Goal: Information Seeking & Learning: Learn about a topic

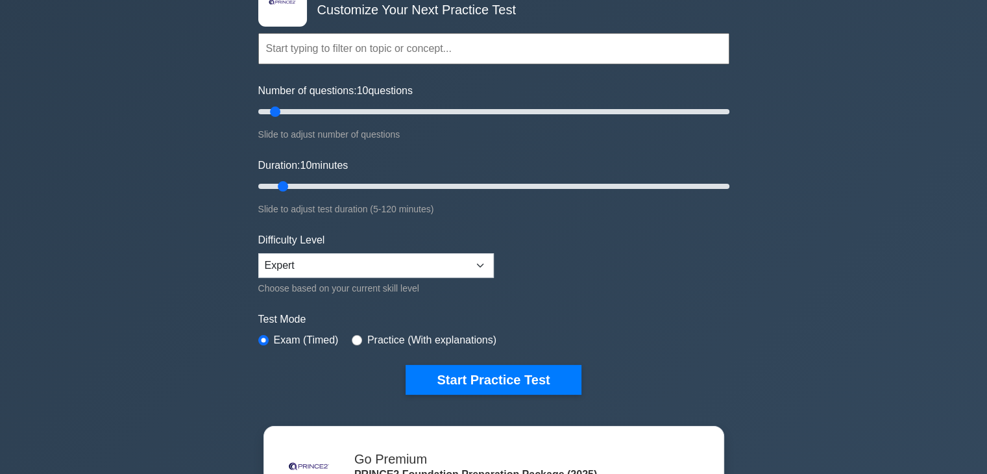
scroll to position [99, 0]
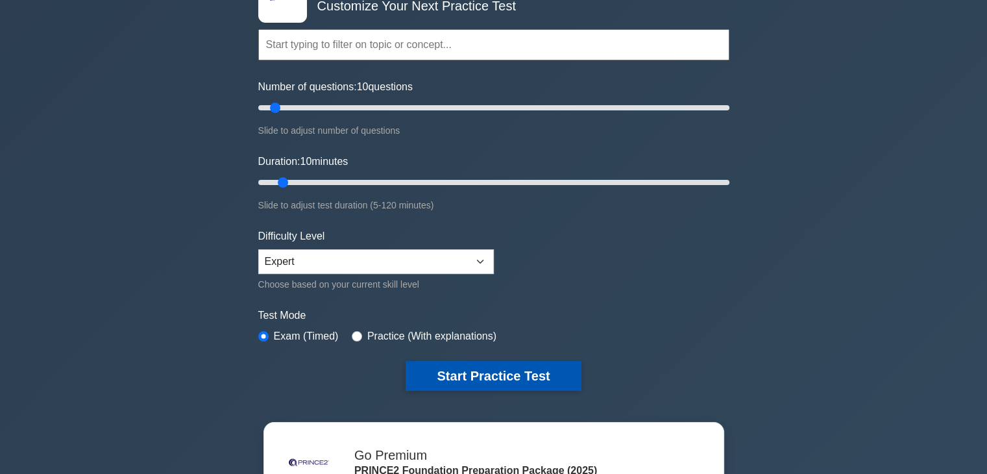
click at [482, 361] on button "Start Practice Test" at bounding box center [493, 376] width 175 height 30
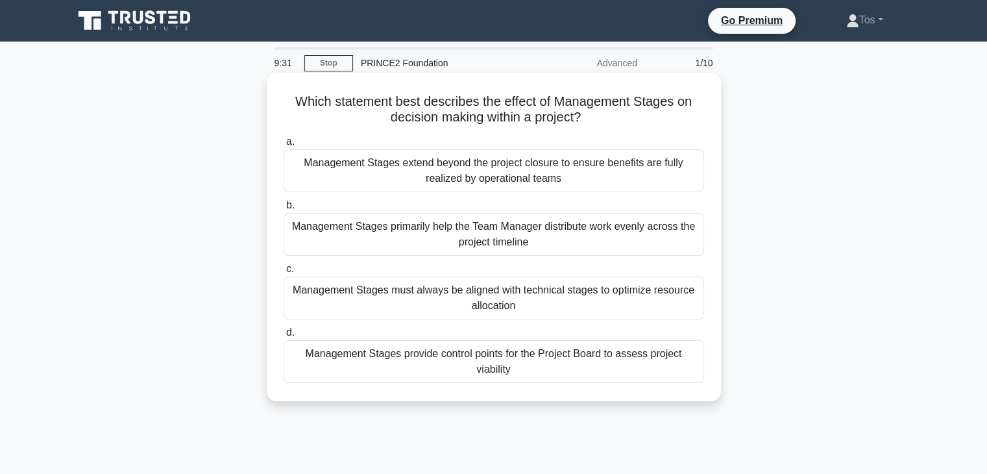
click at [544, 369] on div "Management Stages provide control points for the Project Board to assess projec…" at bounding box center [494, 361] width 421 height 43
click at [284, 337] on input "d. Management Stages provide control points for the Project Board to assess pro…" at bounding box center [284, 332] width 0 height 8
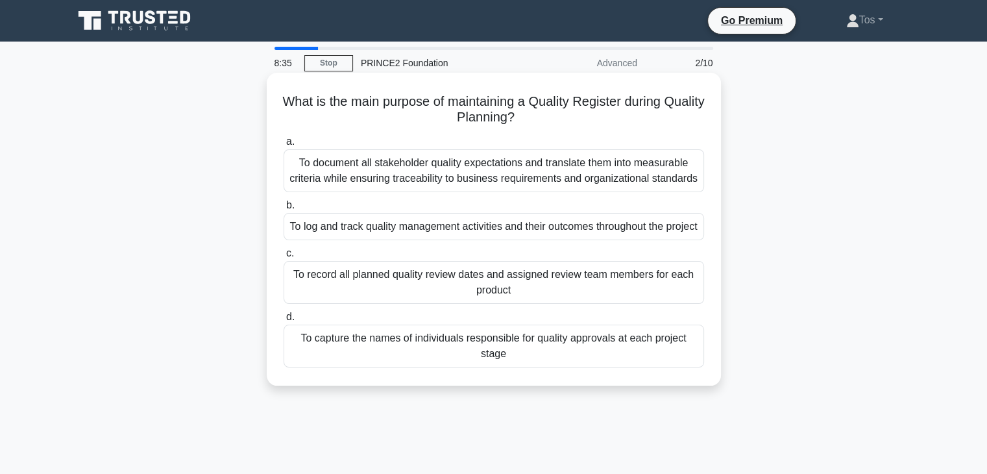
click at [554, 240] on div "To log and track quality management activities and their outcomes throughout th…" at bounding box center [494, 226] width 421 height 27
click at [284, 210] on input "b. To log and track quality management activities and their outcomes throughout…" at bounding box center [284, 205] width 0 height 8
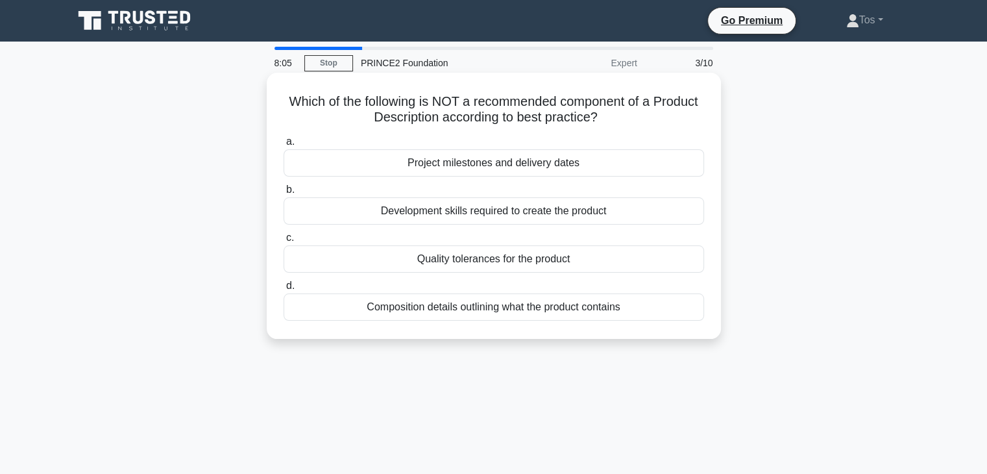
click at [446, 165] on div "Project milestones and delivery dates" at bounding box center [494, 162] width 421 height 27
click at [284, 146] on input "a. Project milestones and delivery dates" at bounding box center [284, 142] width 0 height 8
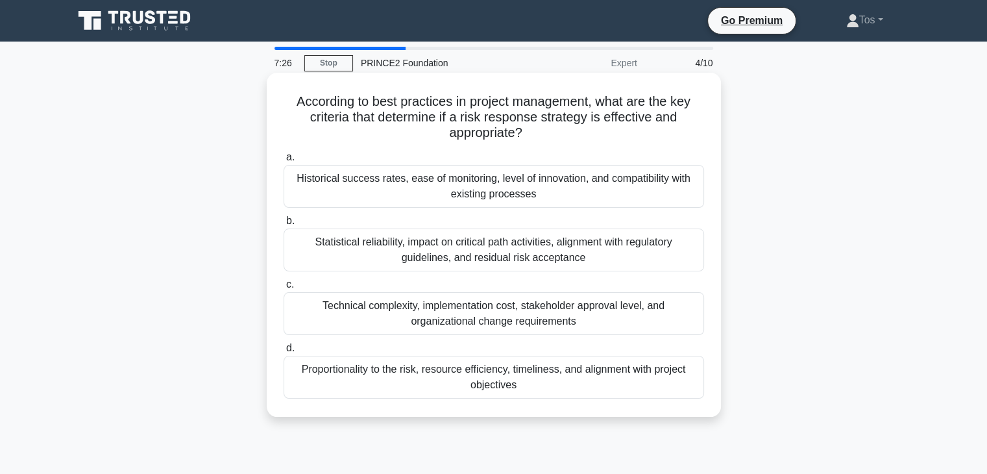
click at [592, 387] on div "Proportionality to the risk, resource efficiency, timeliness, and alignment wit…" at bounding box center [494, 377] width 421 height 43
click at [284, 352] on input "d. Proportionality to the risk, resource efficiency, timeliness, and alignment …" at bounding box center [284, 348] width 0 height 8
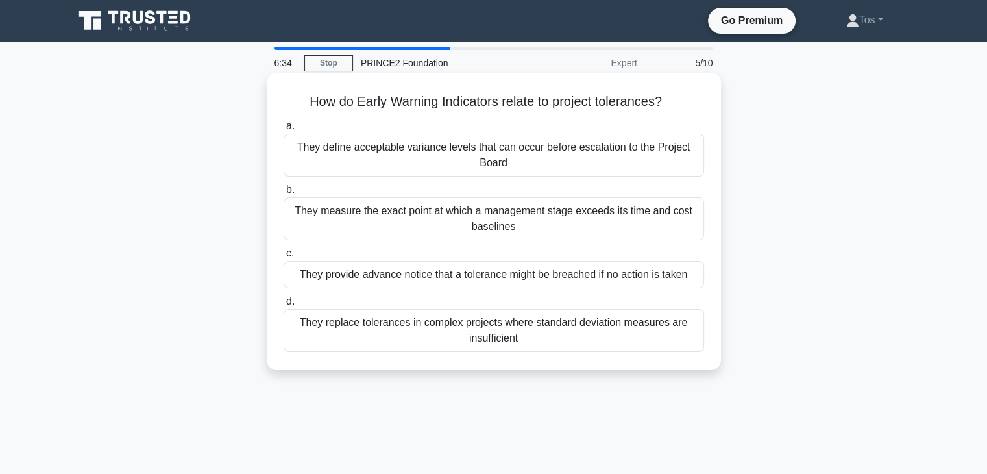
click at [511, 162] on div "They define acceptable variance levels that can occur before escalation to the …" at bounding box center [494, 155] width 421 height 43
click at [284, 130] on input "a. They define acceptable variance levels that can occur before escalation to t…" at bounding box center [284, 126] width 0 height 8
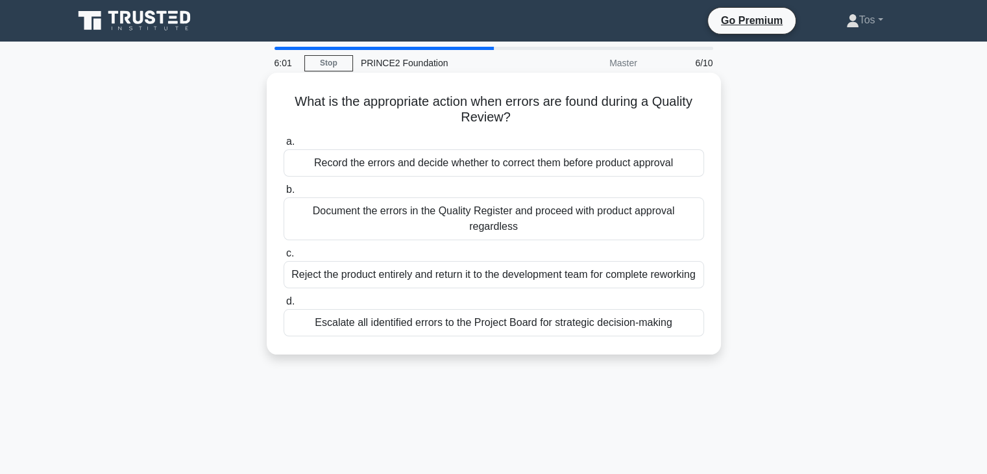
click at [524, 336] on div "Escalate all identified errors to the Project Board for strategic decision-maki…" at bounding box center [494, 322] width 421 height 27
click at [284, 306] on input "d. Escalate all identified errors to the Project Board for strategic decision-m…" at bounding box center [284, 301] width 0 height 8
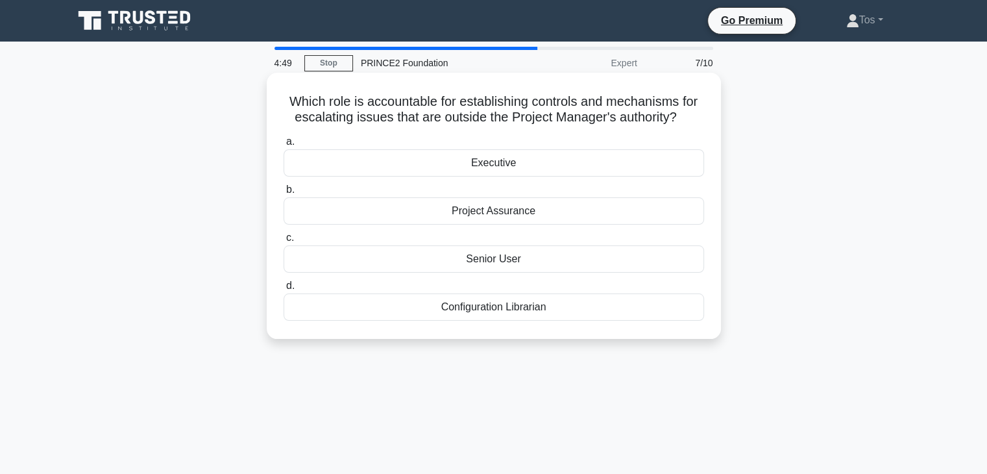
click at [532, 308] on div "Configuration Librarian" at bounding box center [494, 306] width 421 height 27
click at [284, 290] on input "d. Configuration Librarian" at bounding box center [284, 286] width 0 height 8
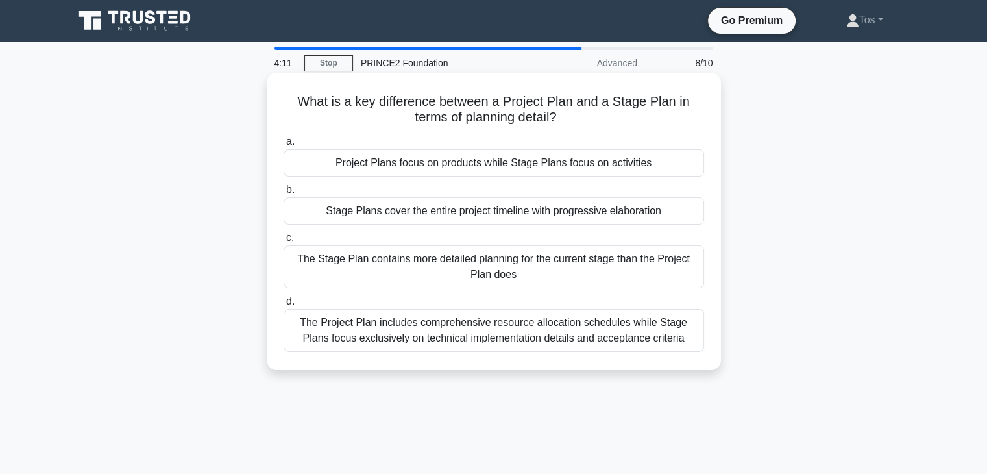
click at [548, 271] on div "The Stage Plan contains more detailed planning for the current stage than the P…" at bounding box center [494, 266] width 421 height 43
click at [284, 242] on input "c. The Stage Plan contains more detailed planning for the current stage than th…" at bounding box center [284, 238] width 0 height 8
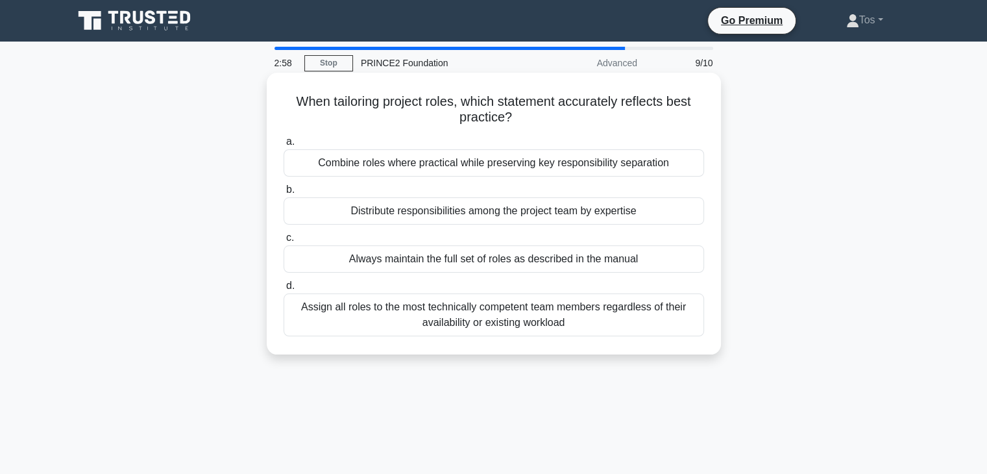
click at [533, 263] on div "Always maintain the full set of roles as described in the manual" at bounding box center [494, 258] width 421 height 27
click at [284, 242] on input "c. Always maintain the full set of roles as described in the manual" at bounding box center [284, 238] width 0 height 8
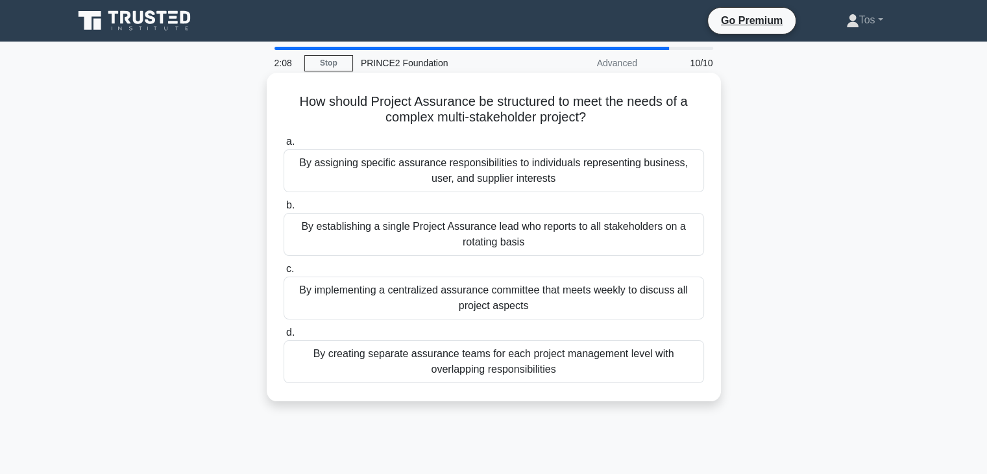
click at [436, 369] on div "By creating separate assurance teams for each project management level with ove…" at bounding box center [494, 361] width 421 height 43
click at [284, 337] on input "d. By creating separate assurance teams for each project management level with …" at bounding box center [284, 332] width 0 height 8
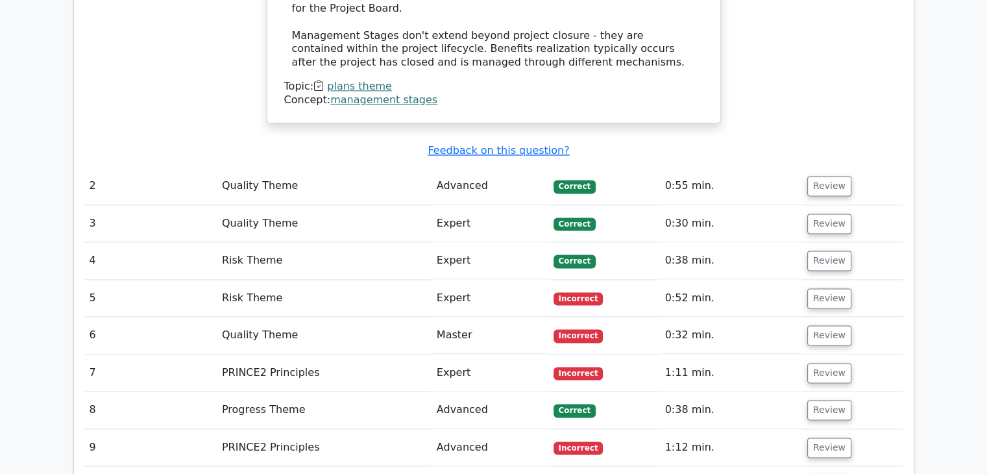
scroll to position [1716, 0]
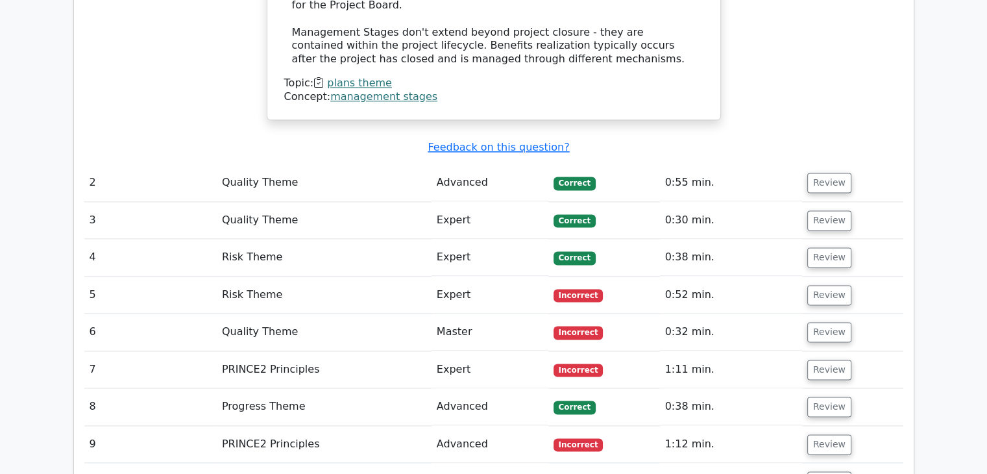
drag, startPoint x: 574, startPoint y: 203, endPoint x: 706, endPoint y: 239, distance: 137.1
click at [820, 285] on button "Review" at bounding box center [829, 295] width 44 height 20
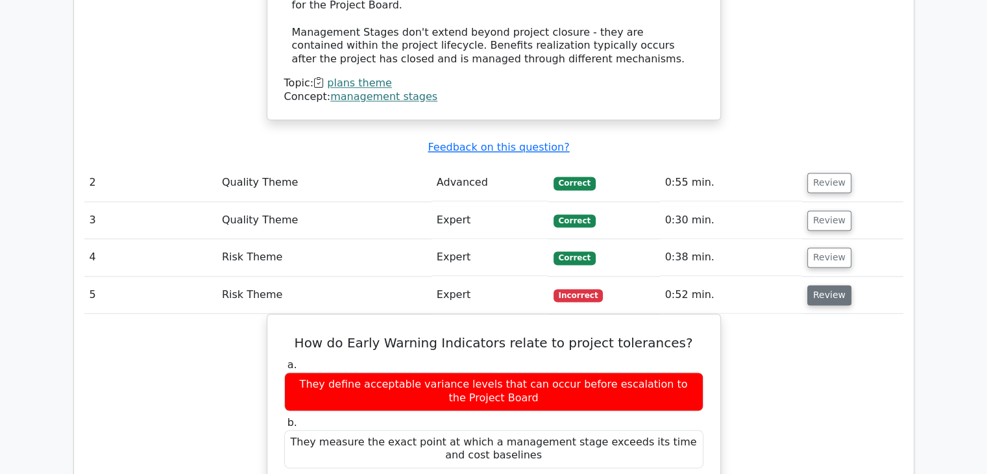
click at [820, 285] on button "Review" at bounding box center [829, 295] width 44 height 20
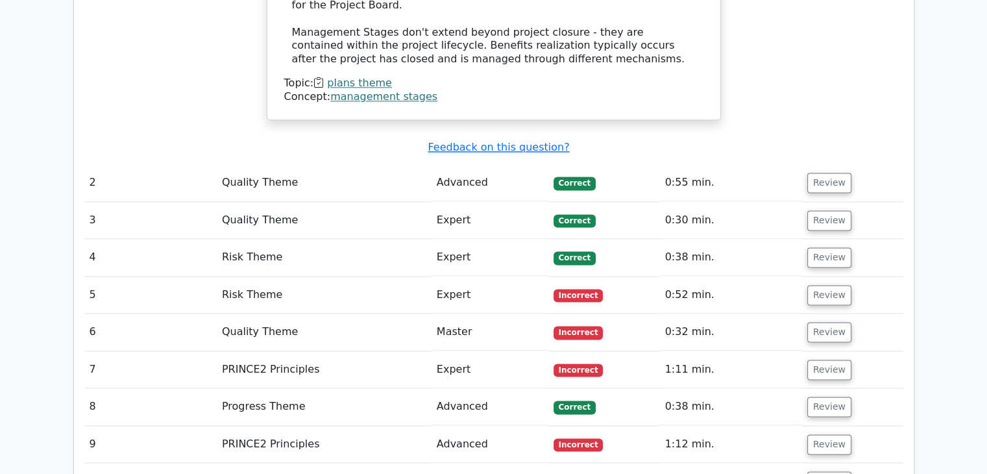
click at [818, 285] on button "Review" at bounding box center [829, 295] width 44 height 20
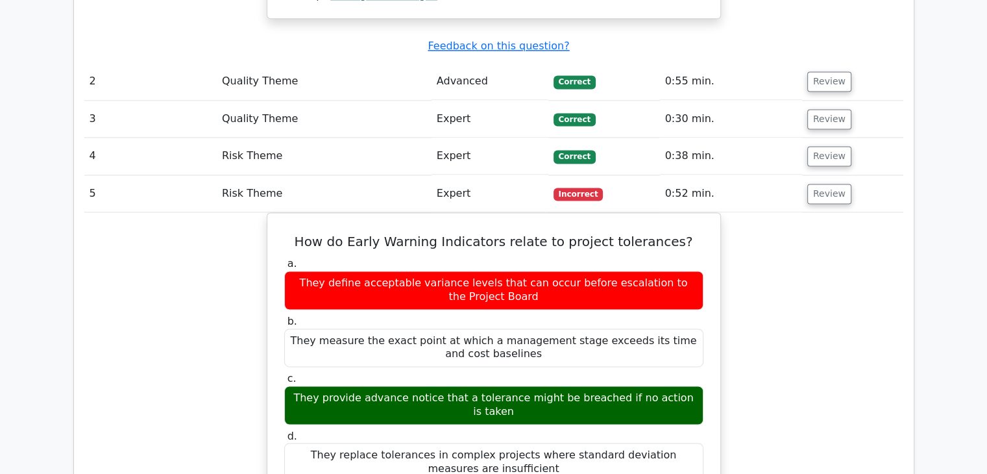
scroll to position [1817, 0]
click at [829, 184] on button "Review" at bounding box center [829, 194] width 44 height 20
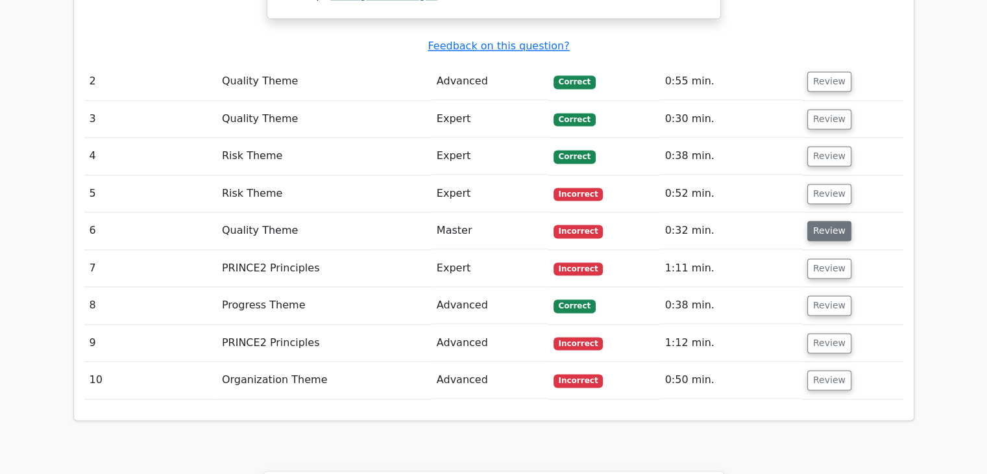
click at [820, 221] on button "Review" at bounding box center [829, 231] width 44 height 20
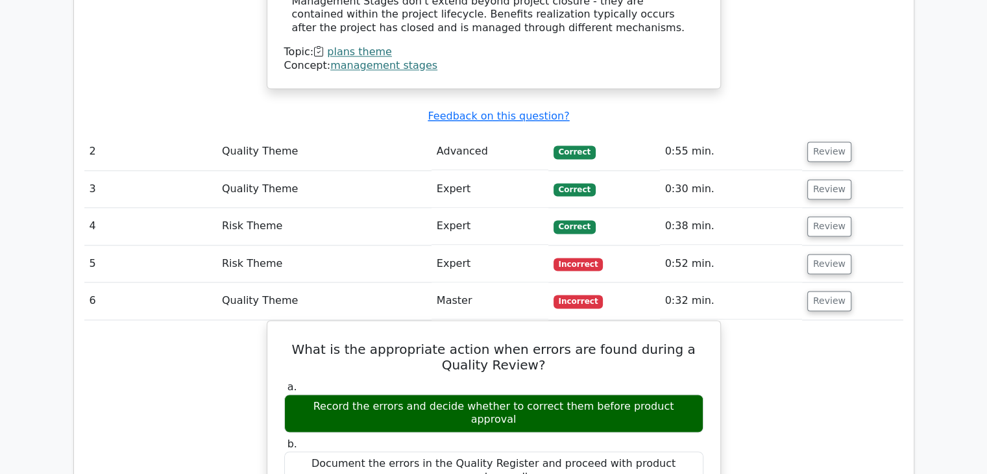
scroll to position [1746, 0]
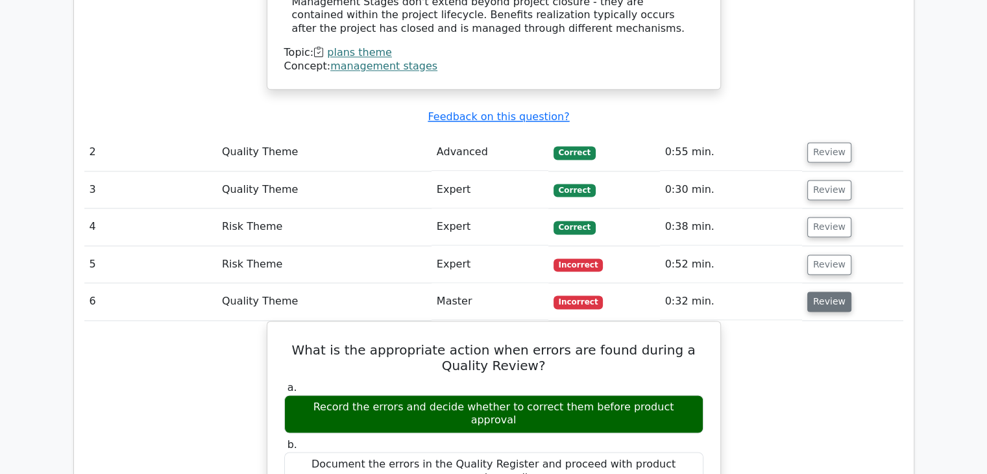
click at [819, 291] on button "Review" at bounding box center [829, 301] width 44 height 20
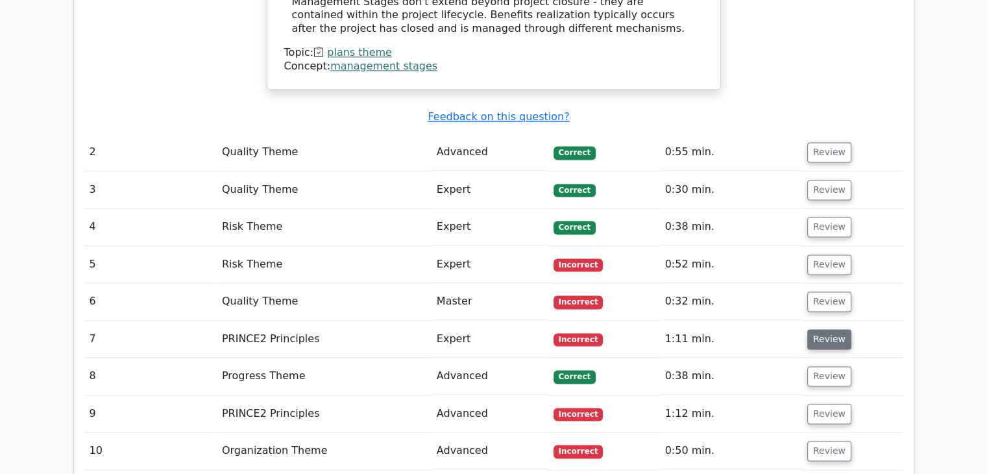
click at [826, 329] on button "Review" at bounding box center [829, 339] width 44 height 20
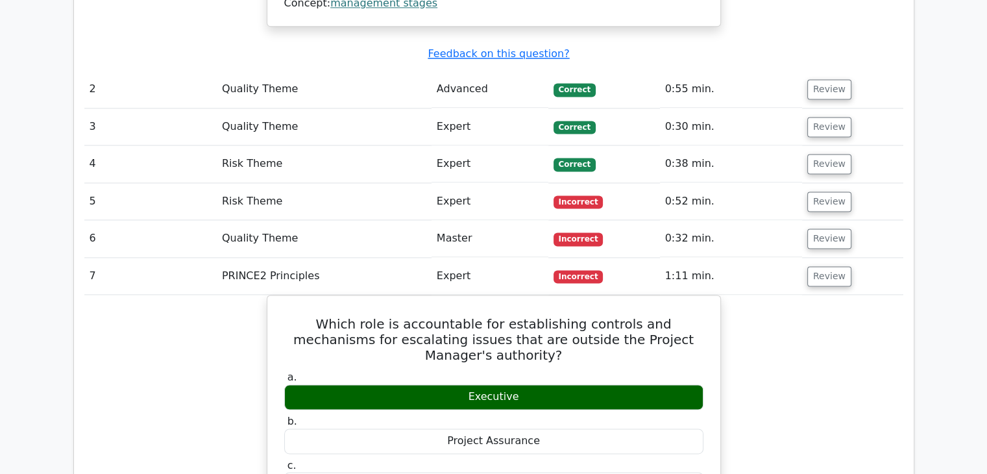
scroll to position [1809, 0]
click at [835, 266] on button "Review" at bounding box center [829, 276] width 44 height 20
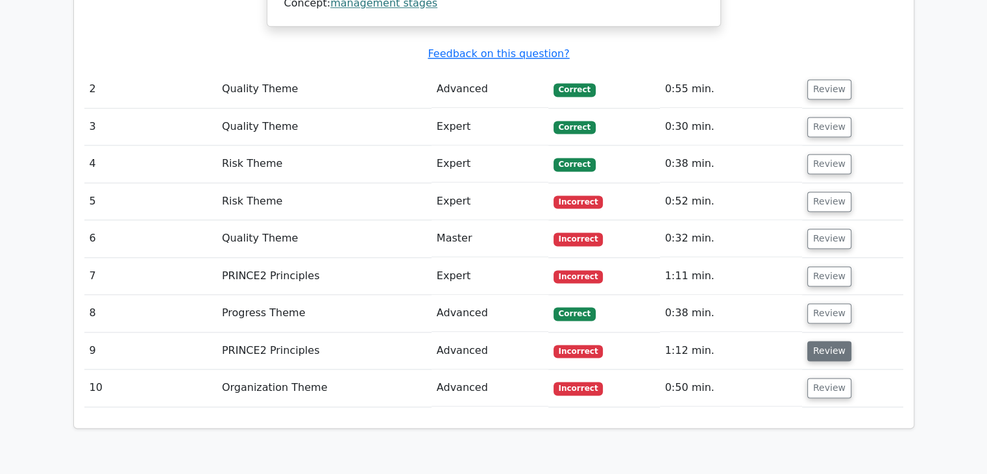
click at [824, 341] on button "Review" at bounding box center [829, 351] width 44 height 20
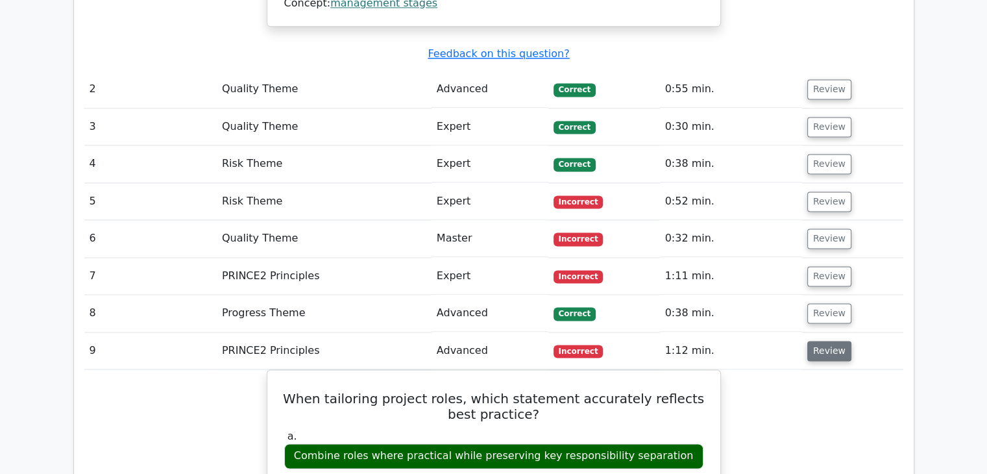
click at [819, 341] on button "Review" at bounding box center [829, 351] width 44 height 20
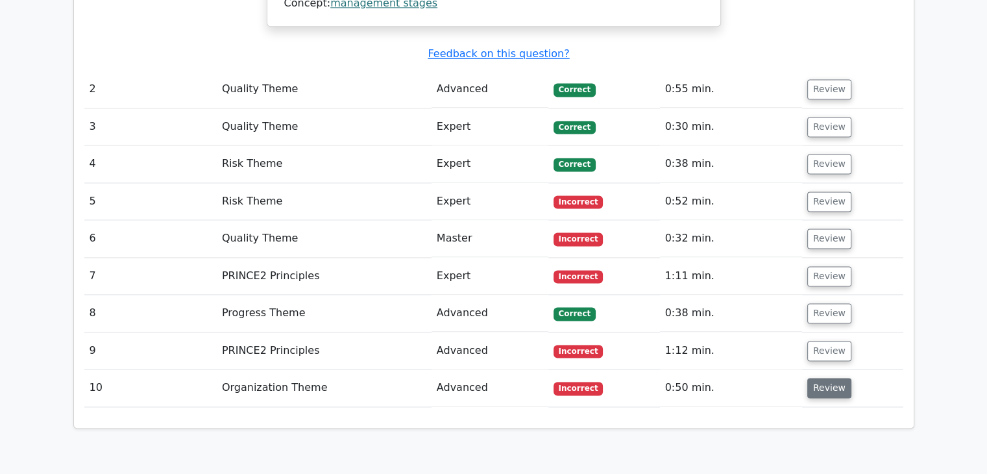
click at [819, 378] on button "Review" at bounding box center [829, 388] width 44 height 20
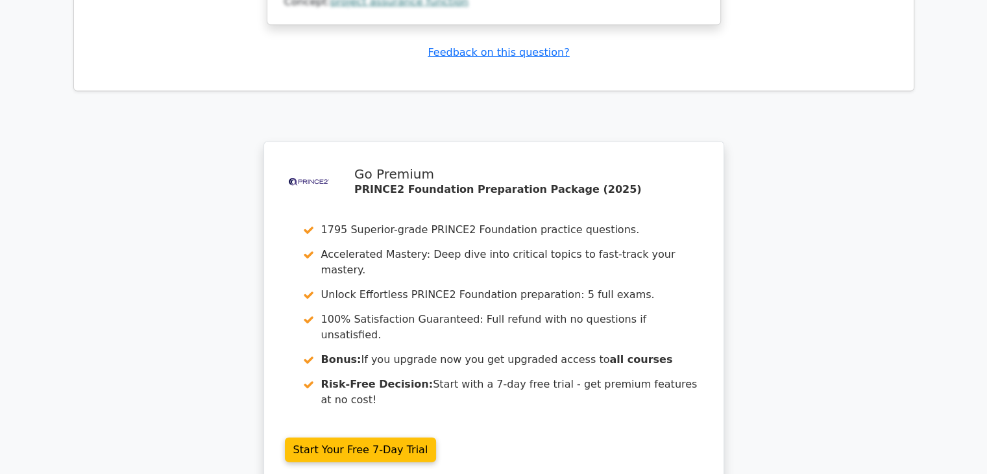
scroll to position [2998, 0]
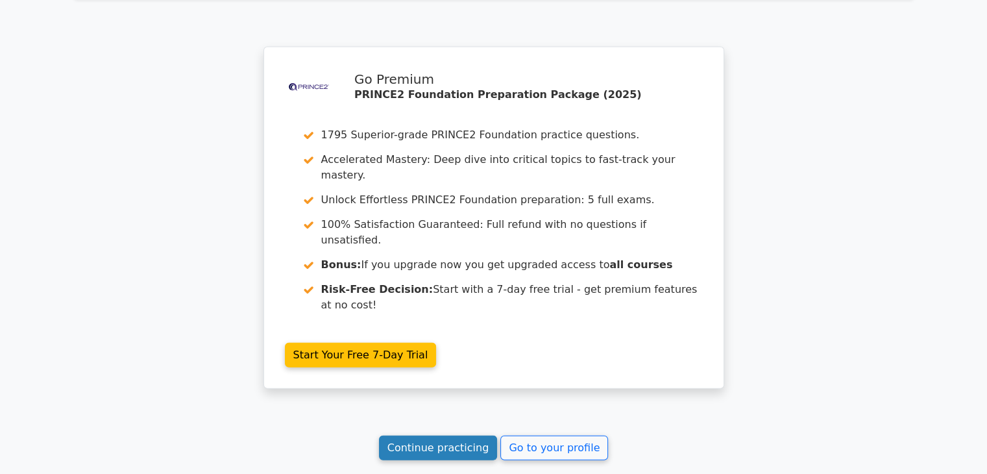
click at [421, 435] on link "Continue practicing" at bounding box center [438, 447] width 119 height 25
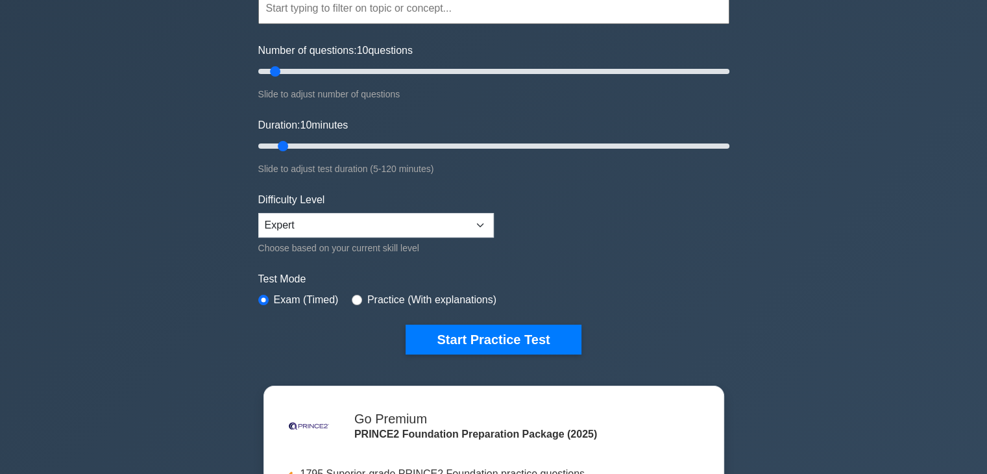
scroll to position [135, 0]
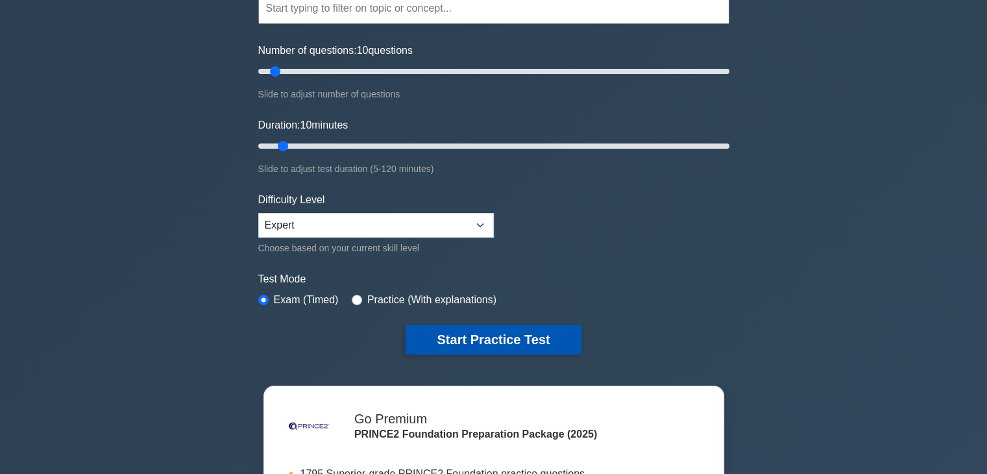
click at [503, 337] on button "Start Practice Test" at bounding box center [493, 339] width 175 height 30
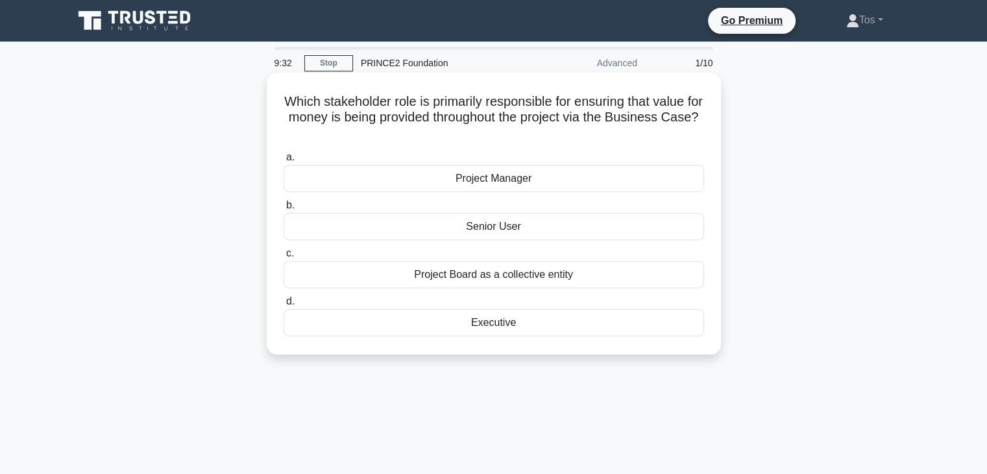
click at [504, 275] on div "Project Board as a collective entity" at bounding box center [494, 274] width 421 height 27
click at [284, 258] on input "c. Project Board as a collective entity" at bounding box center [284, 253] width 0 height 8
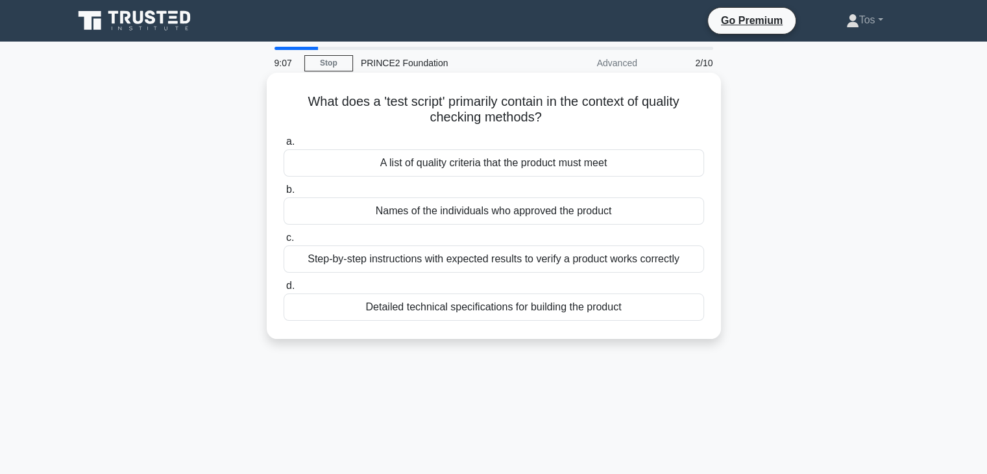
click at [502, 258] on div "Step-by-step instructions with expected results to verify a product works corre…" at bounding box center [494, 258] width 421 height 27
click at [284, 242] on input "c. Step-by-step instructions with expected results to verify a product works co…" at bounding box center [284, 238] width 0 height 8
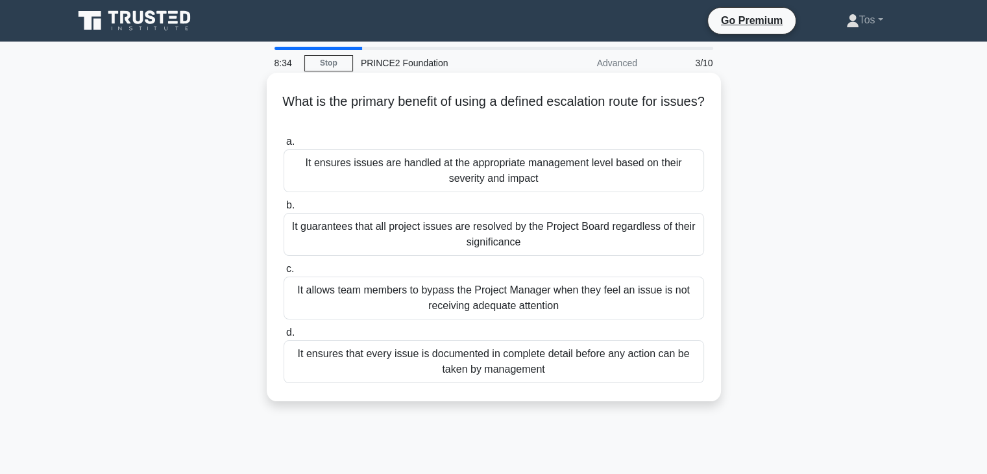
click at [512, 167] on div "It ensures issues are handled at the appropriate management level based on thei…" at bounding box center [494, 170] width 421 height 43
click at [284, 146] on input "a. It ensures issues are handled at the appropriate management level based on t…" at bounding box center [284, 142] width 0 height 8
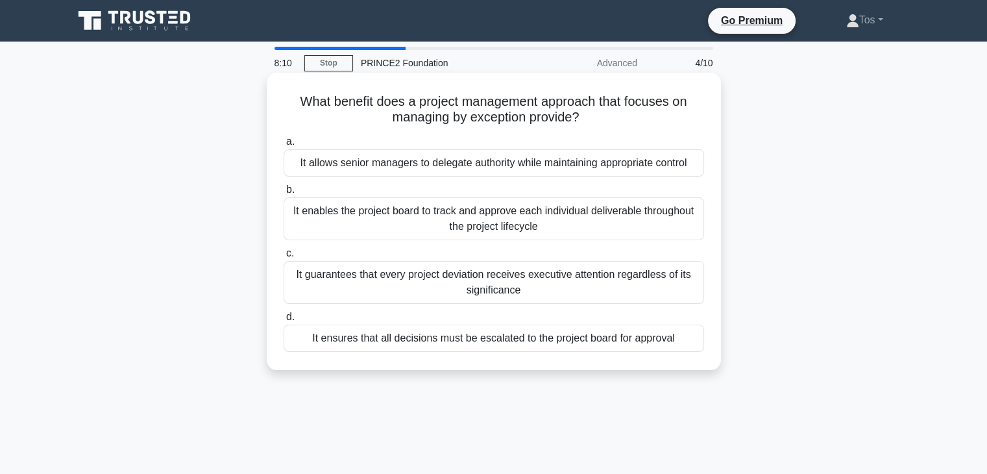
click at [524, 165] on div "It allows senior managers to delegate authority while maintaining appropriate c…" at bounding box center [494, 162] width 421 height 27
click at [284, 146] on input "a. It allows senior managers to delegate authority while maintaining appropriat…" at bounding box center [284, 142] width 0 height 8
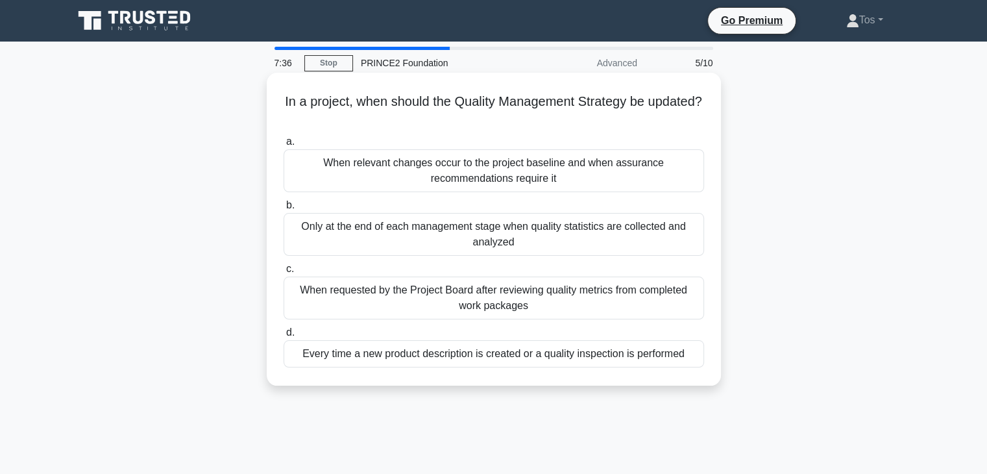
click at [524, 169] on div "When relevant changes occur to the project baseline and when assurance recommen…" at bounding box center [494, 170] width 421 height 43
click at [284, 146] on input "a. When relevant changes occur to the project baseline and when assurance recom…" at bounding box center [284, 142] width 0 height 8
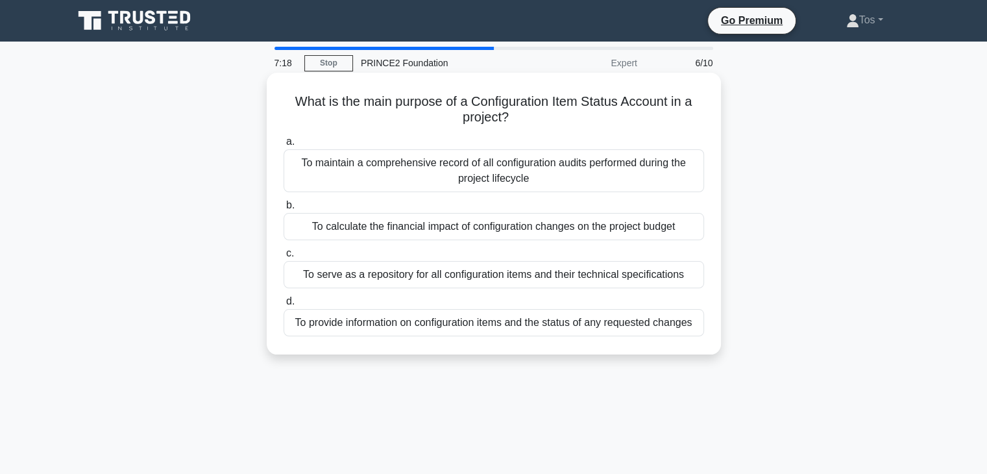
click at [464, 323] on div "To provide information on configuration items and the status of any requested c…" at bounding box center [494, 322] width 421 height 27
click at [284, 306] on input "d. To provide information on configuration items and the status of any requeste…" at bounding box center [284, 301] width 0 height 8
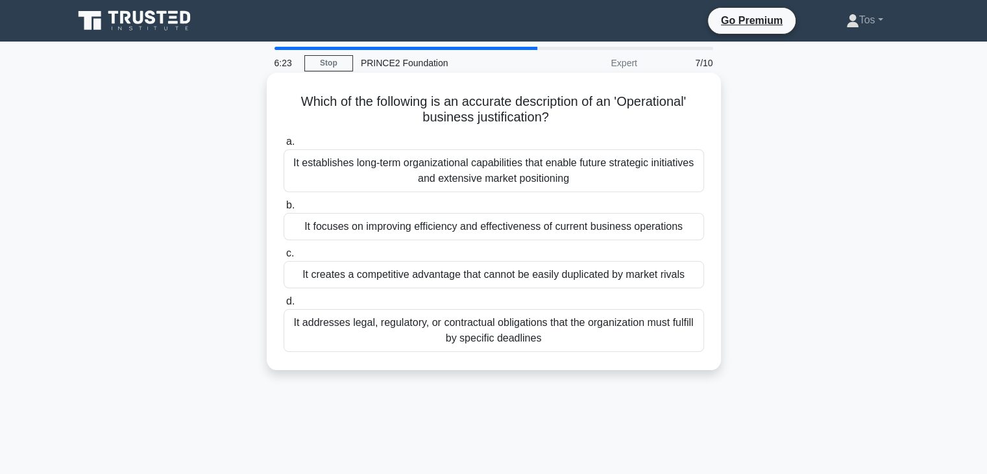
click at [519, 172] on div "It establishes long-term organizational capabilities that enable future strateg…" at bounding box center [494, 170] width 421 height 43
click at [284, 146] on input "a. It establishes long-term organizational capabilities that enable future stra…" at bounding box center [284, 142] width 0 height 8
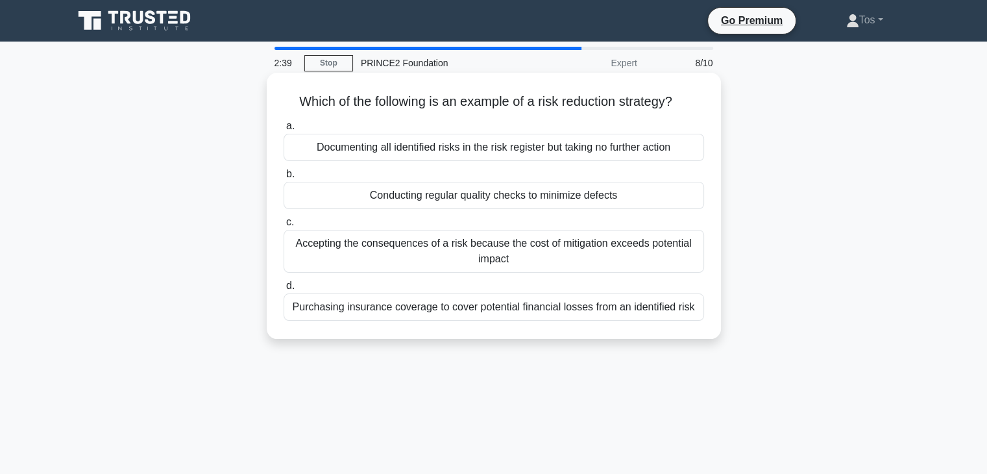
click at [433, 199] on div "Conducting regular quality checks to minimize defects" at bounding box center [494, 195] width 421 height 27
click at [284, 178] on input "b. Conducting regular quality checks to minimize defects" at bounding box center [284, 174] width 0 height 8
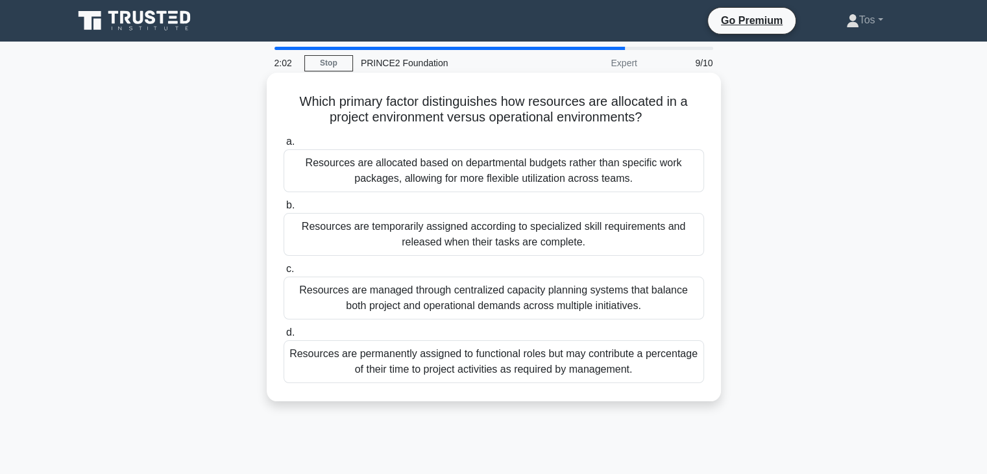
click at [539, 234] on div "Resources are temporarily assigned according to specialized skill requirements …" at bounding box center [494, 234] width 421 height 43
click at [284, 210] on input "b. Resources are temporarily assigned according to specialized skill requiremen…" at bounding box center [284, 205] width 0 height 8
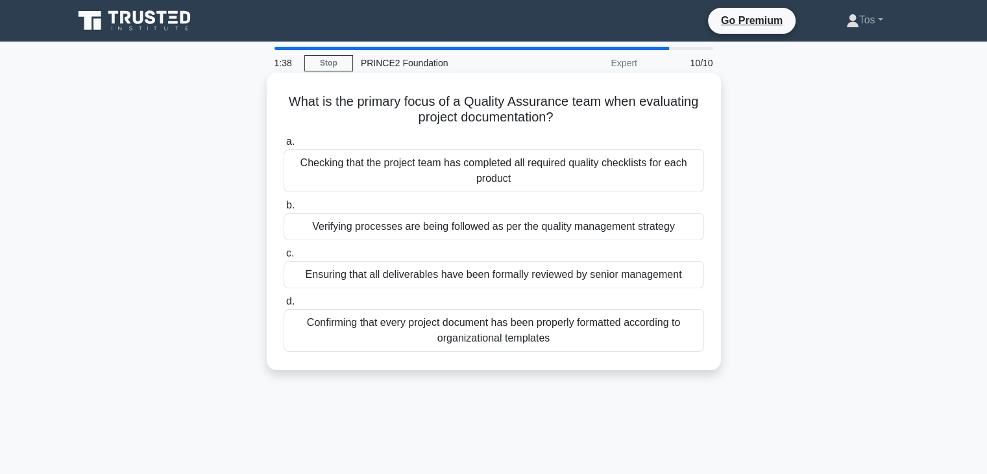
click at [519, 232] on div "Verifying processes are being followed as per the quality management strategy" at bounding box center [494, 226] width 421 height 27
click at [284, 210] on input "b. Verifying processes are being followed as per the quality management strategy" at bounding box center [284, 205] width 0 height 8
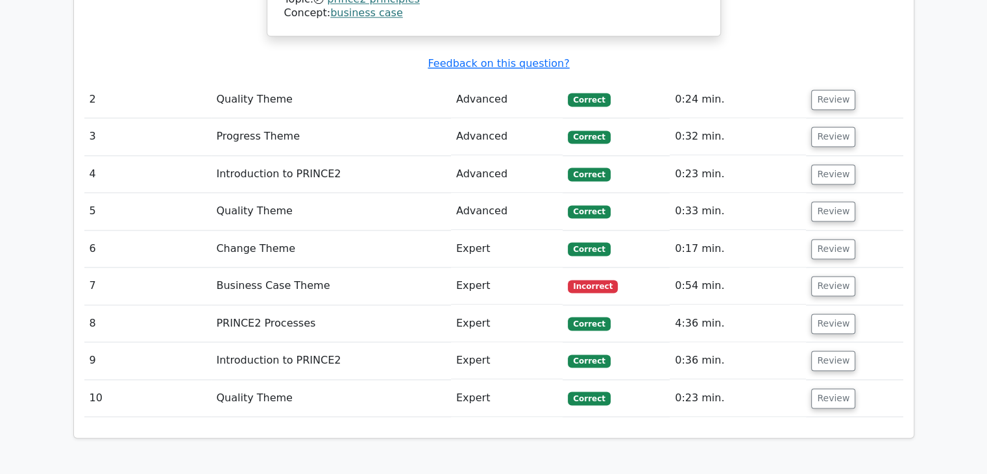
scroll to position [1773, 0]
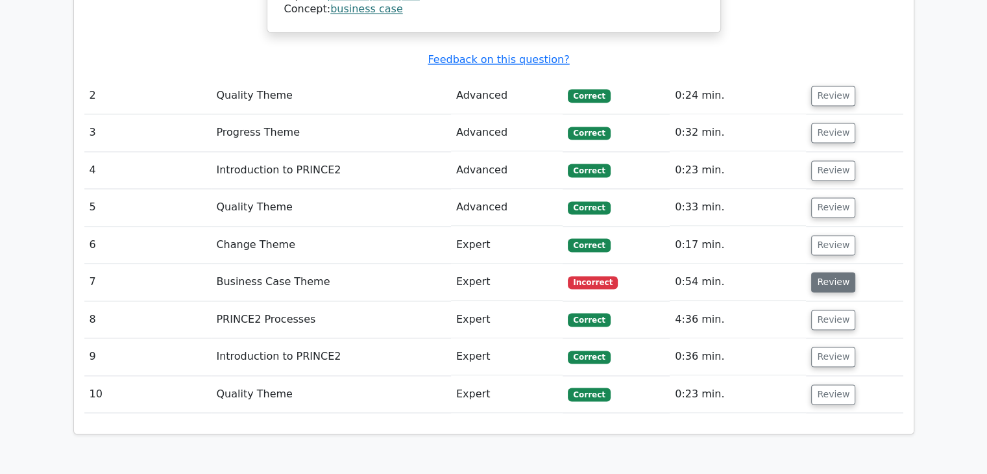
click at [818, 272] on button "Review" at bounding box center [833, 282] width 44 height 20
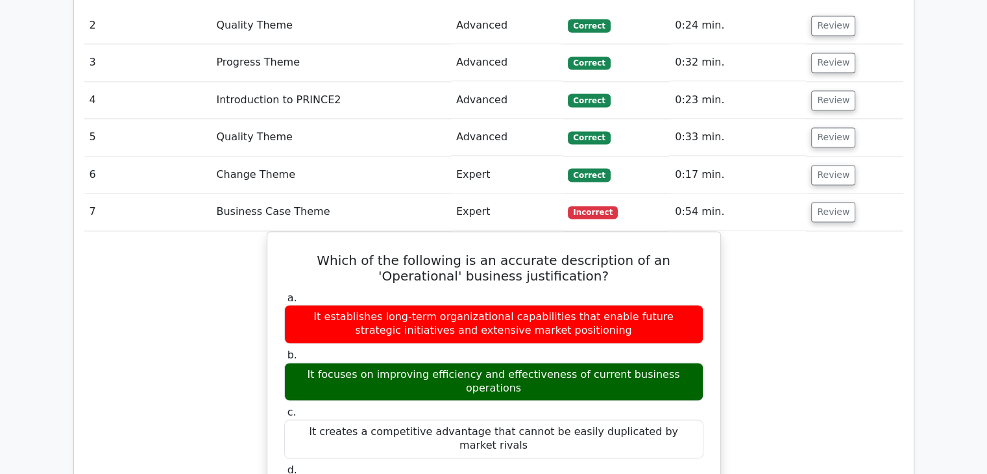
scroll to position [1835, 0]
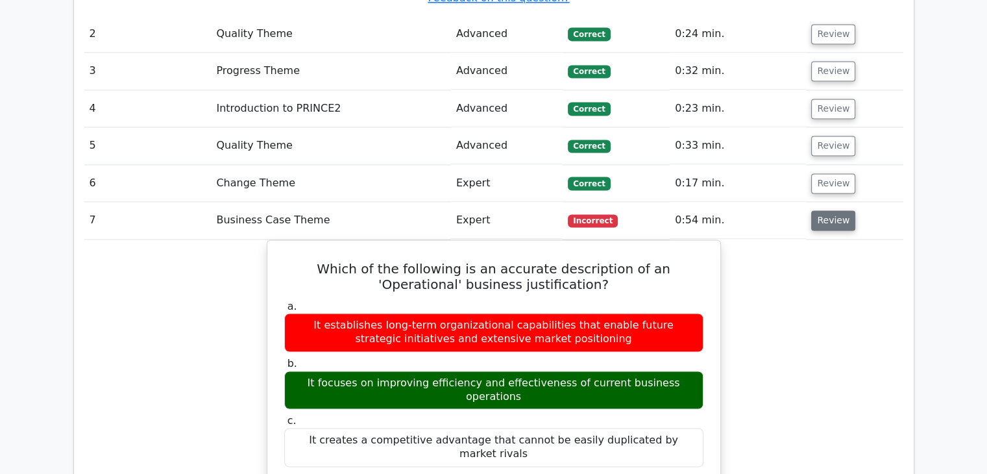
click at [826, 210] on button "Review" at bounding box center [833, 220] width 44 height 20
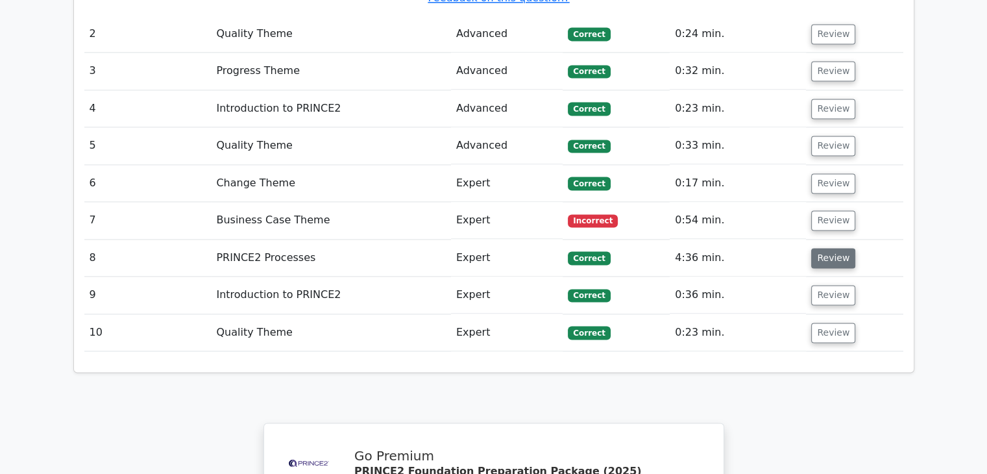
click at [826, 248] on button "Review" at bounding box center [833, 258] width 44 height 20
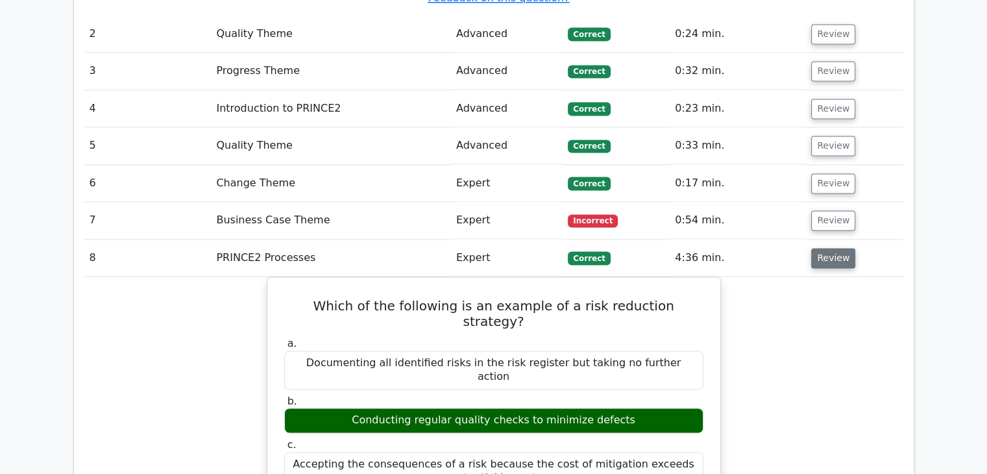
click at [826, 248] on button "Review" at bounding box center [833, 258] width 44 height 20
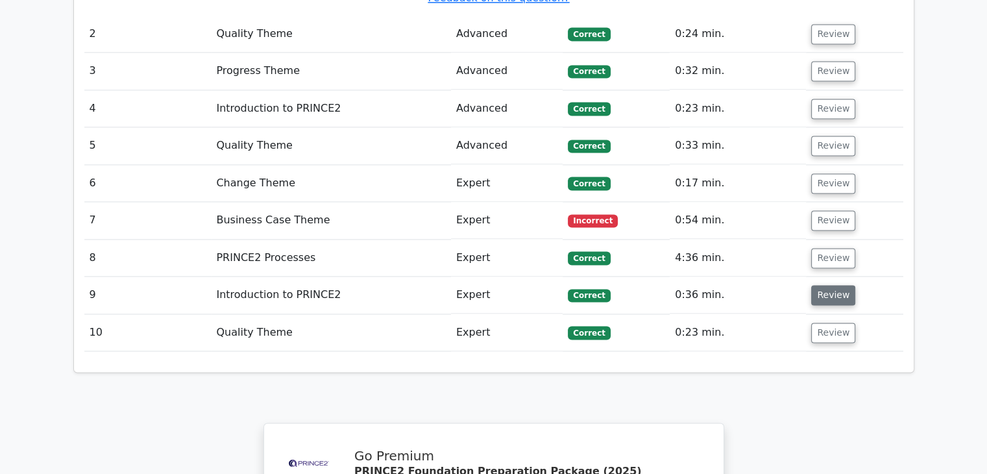
click at [831, 285] on button "Review" at bounding box center [833, 295] width 44 height 20
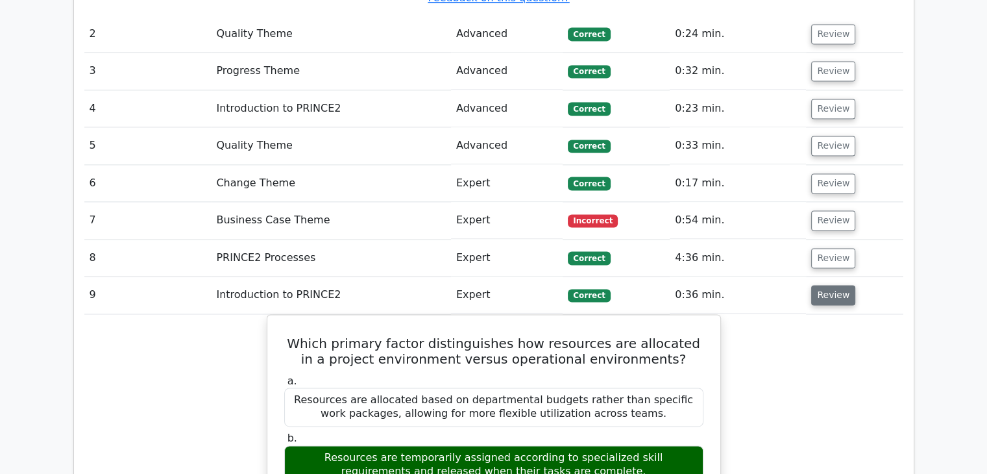
click at [831, 285] on button "Review" at bounding box center [833, 295] width 44 height 20
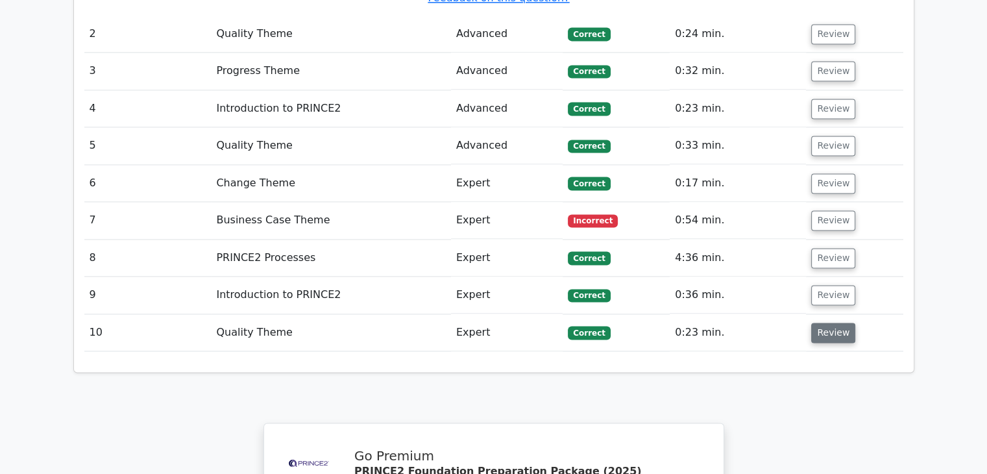
click at [830, 323] on button "Review" at bounding box center [833, 333] width 44 height 20
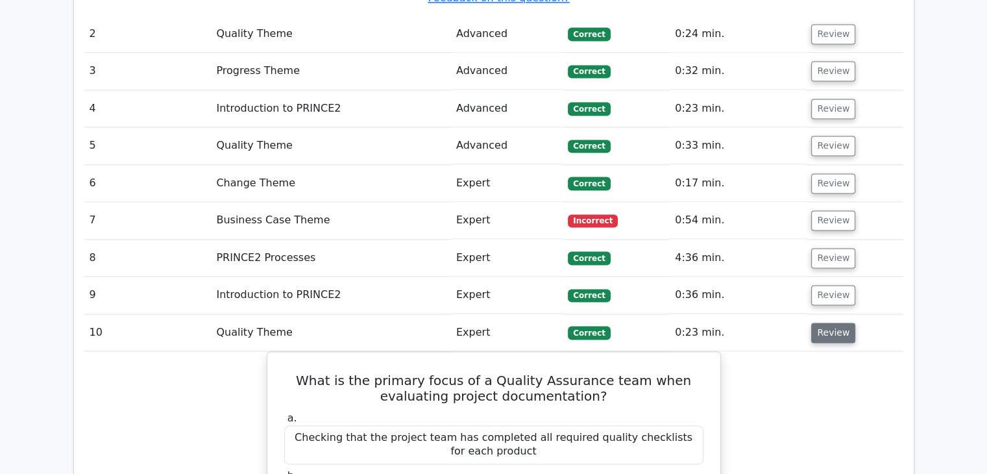
click at [830, 323] on button "Review" at bounding box center [833, 333] width 44 height 20
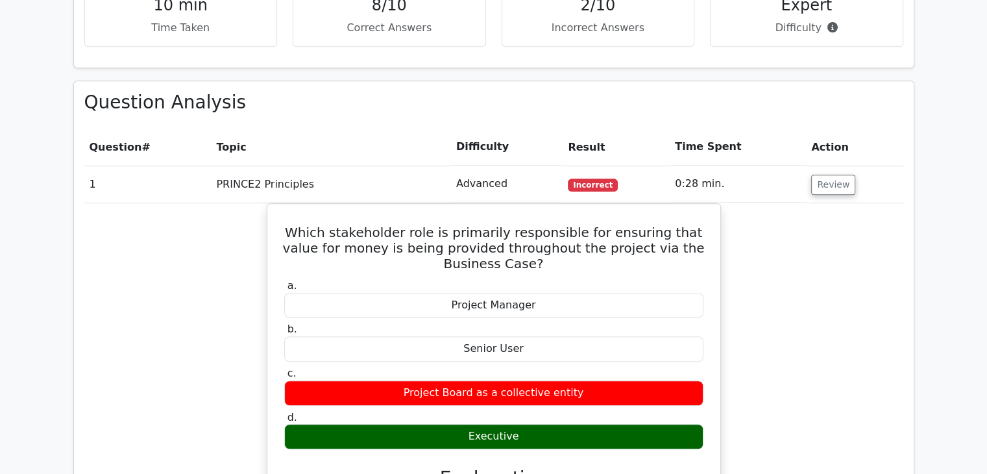
scroll to position [953, 0]
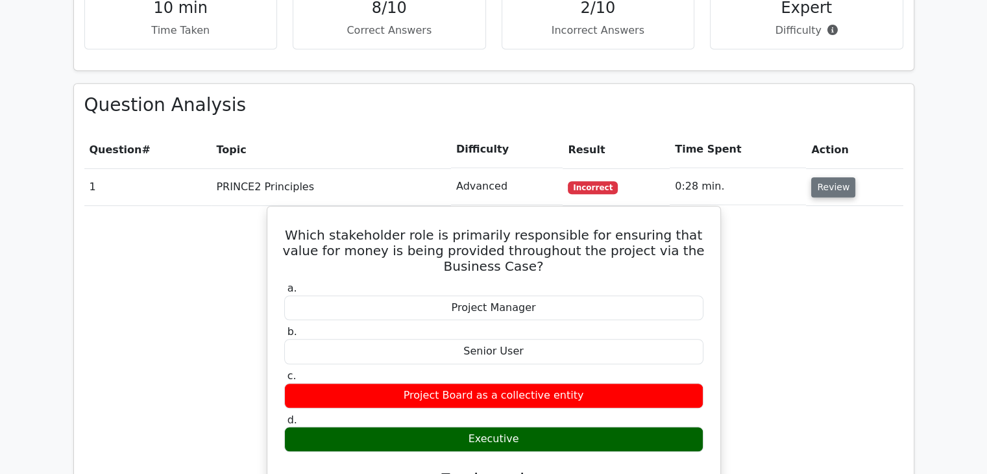
click at [827, 177] on button "Review" at bounding box center [833, 187] width 44 height 20
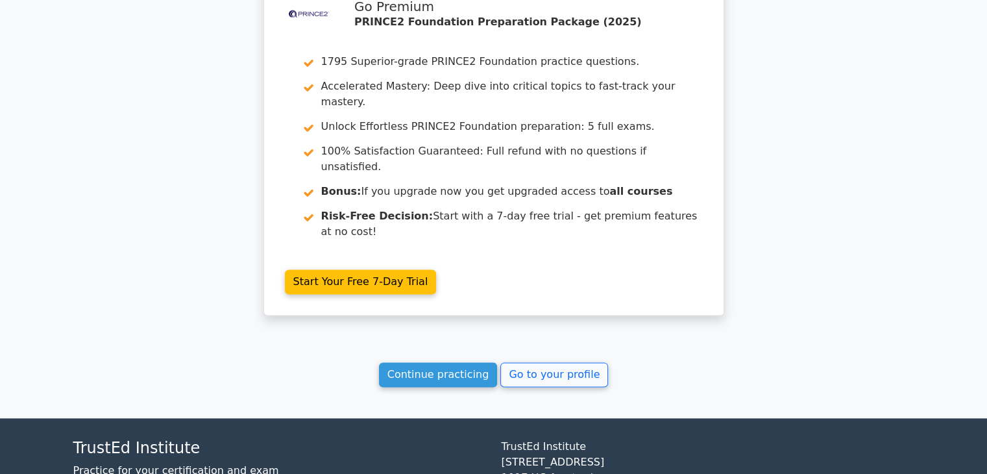
scroll to position [1558, 0]
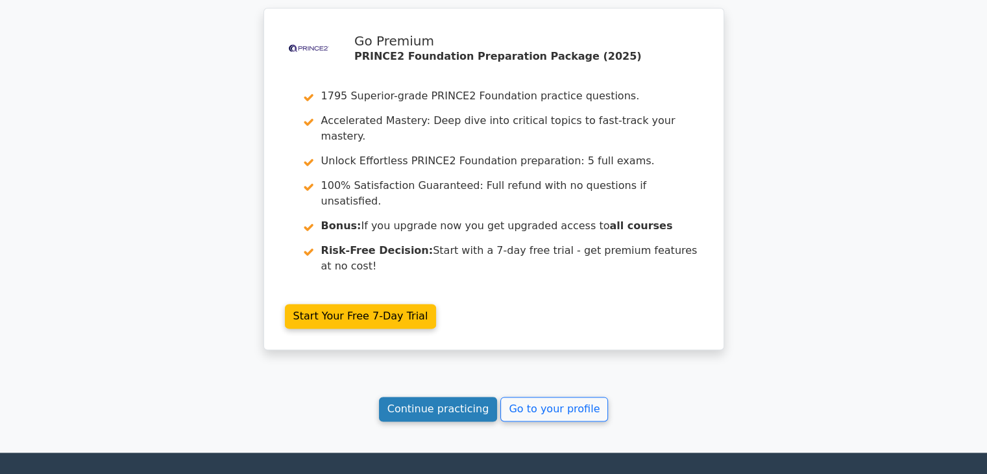
click at [438, 397] on link "Continue practicing" at bounding box center [438, 409] width 119 height 25
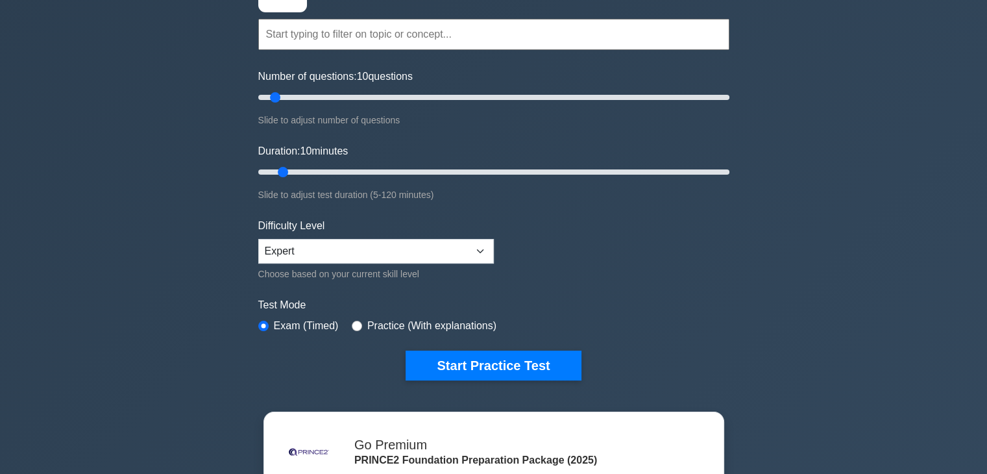
scroll to position [116, 0]
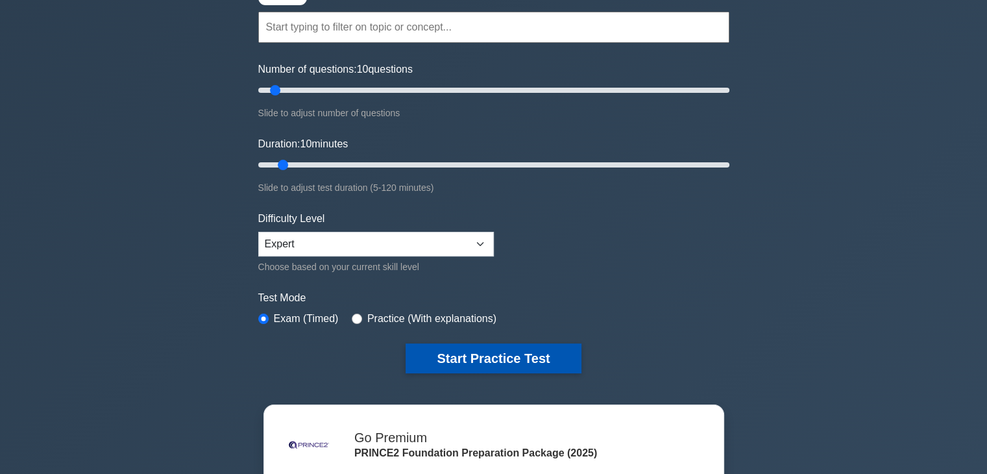
click at [493, 350] on button "Start Practice Test" at bounding box center [493, 358] width 175 height 30
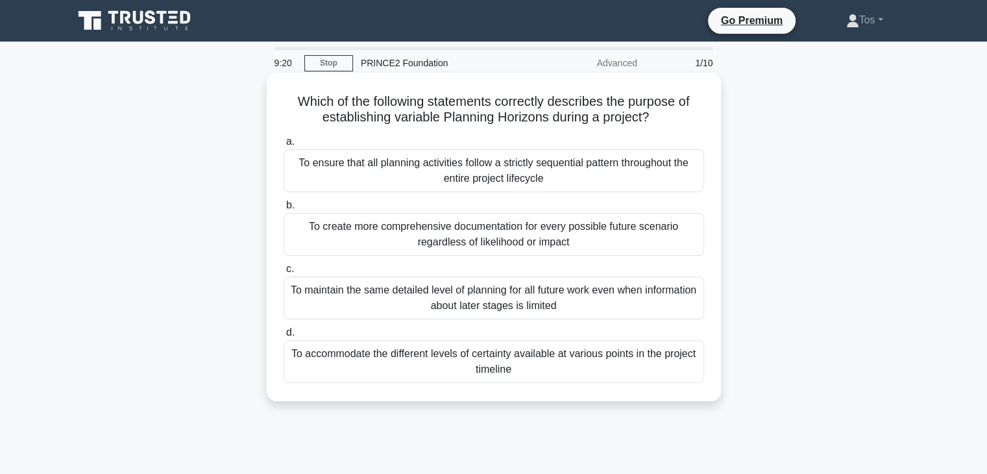
click at [488, 300] on div "To maintain the same detailed level of planning for all future work even when i…" at bounding box center [494, 297] width 421 height 43
click at [284, 273] on input "c. To maintain the same detailed level of planning for all future work even whe…" at bounding box center [284, 269] width 0 height 8
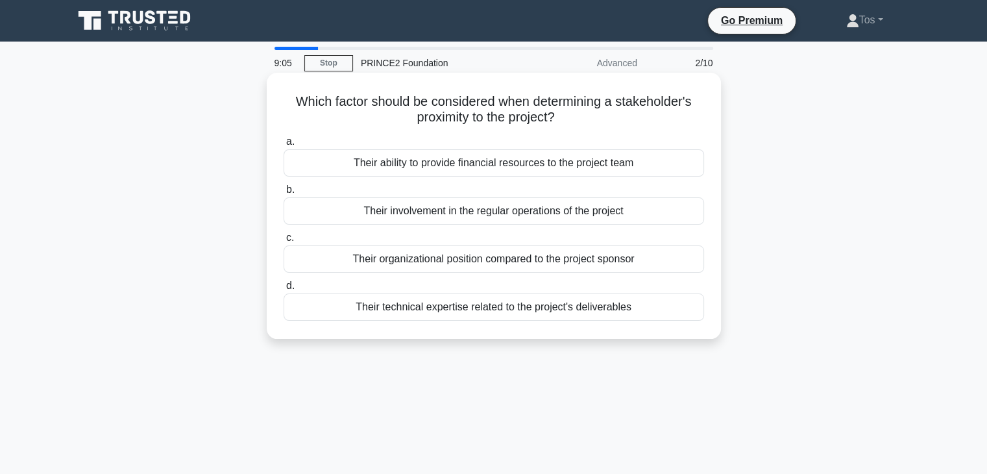
click at [475, 214] on div "Their involvement in the regular operations of the project" at bounding box center [494, 210] width 421 height 27
click at [284, 194] on input "b. Their involvement in the regular operations of the project" at bounding box center [284, 190] width 0 height 8
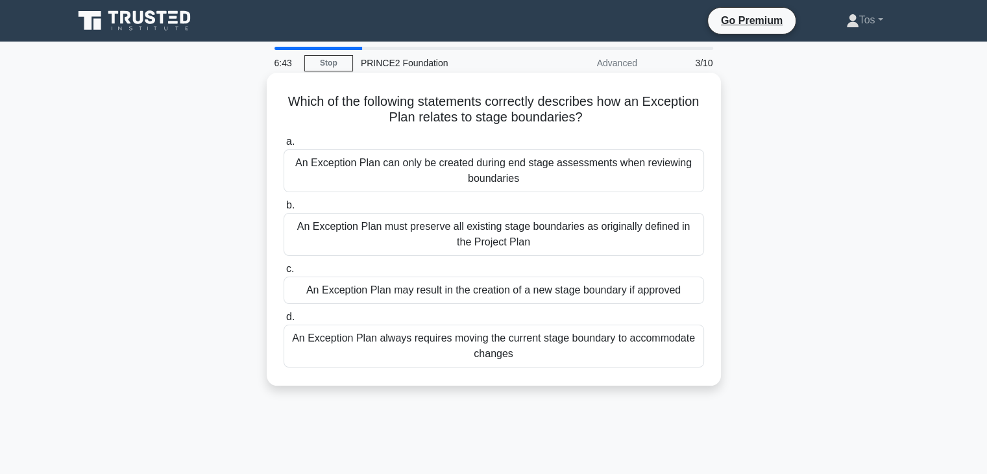
click at [338, 180] on div "An Exception Plan can only be created during end stage assessments when reviewi…" at bounding box center [494, 170] width 421 height 43
click at [284, 146] on input "a. An Exception Plan can only be created during end stage assessments when revi…" at bounding box center [284, 142] width 0 height 8
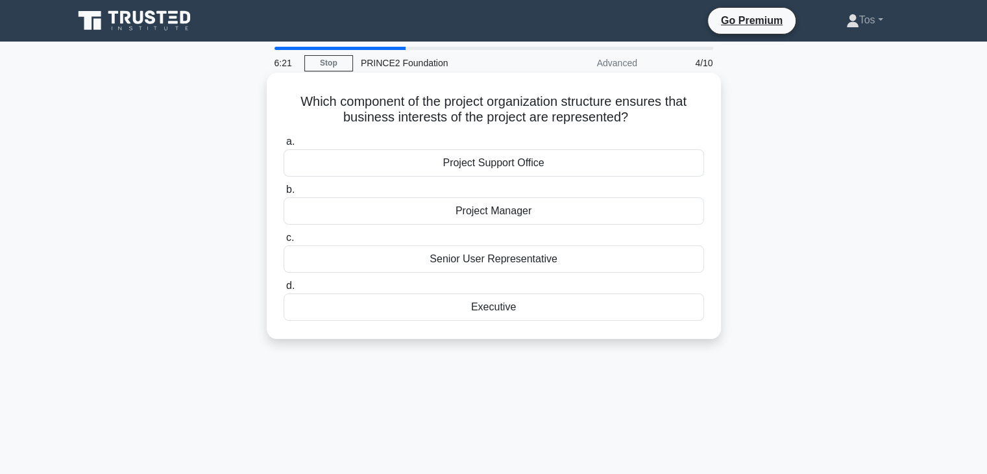
click at [428, 310] on div "Executive" at bounding box center [494, 306] width 421 height 27
click at [284, 290] on input "d. Executive" at bounding box center [284, 286] width 0 height 8
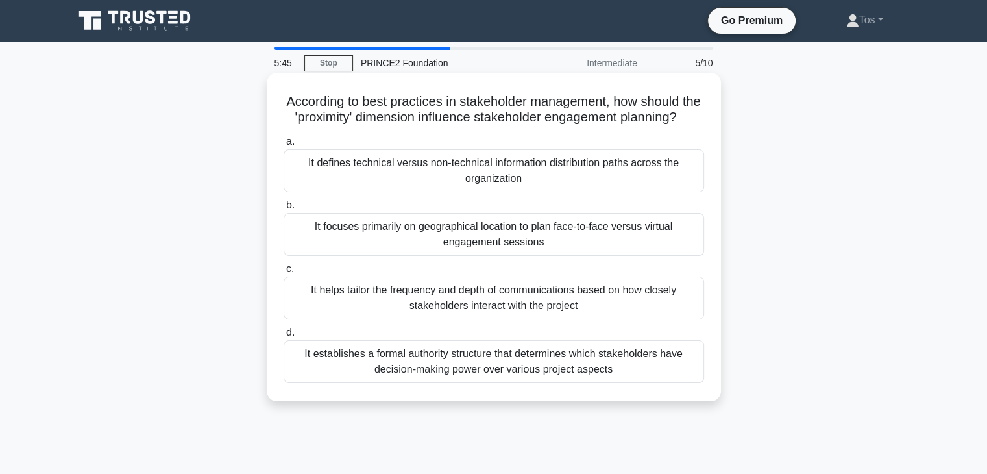
click at [401, 312] on div "It helps tailor the frequency and depth of communications based on how closely …" at bounding box center [494, 297] width 421 height 43
click at [284, 273] on input "c. It helps tailor the frequency and depth of communications based on how close…" at bounding box center [284, 269] width 0 height 8
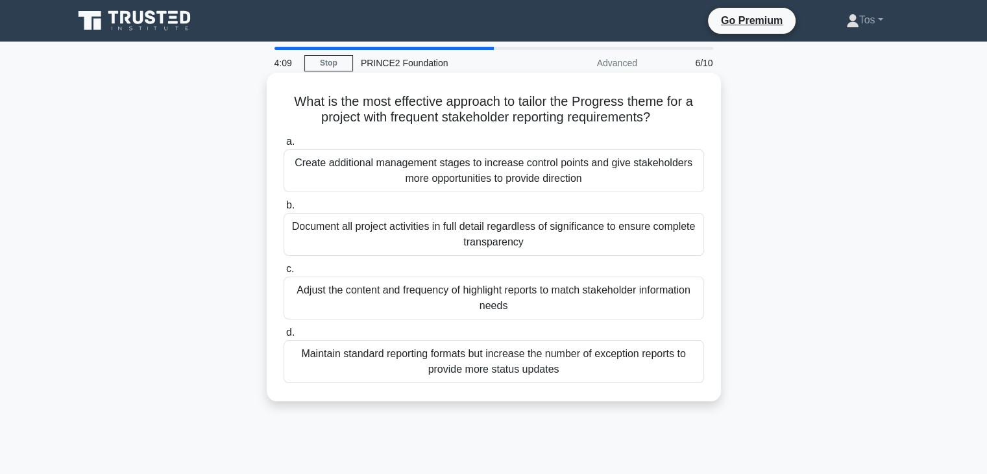
click at [392, 296] on div "Adjust the content and frequency of highlight reports to match stakeholder info…" at bounding box center [494, 297] width 421 height 43
click at [284, 273] on input "c. Adjust the content and frequency of highlight reports to match stakeholder i…" at bounding box center [284, 269] width 0 height 8
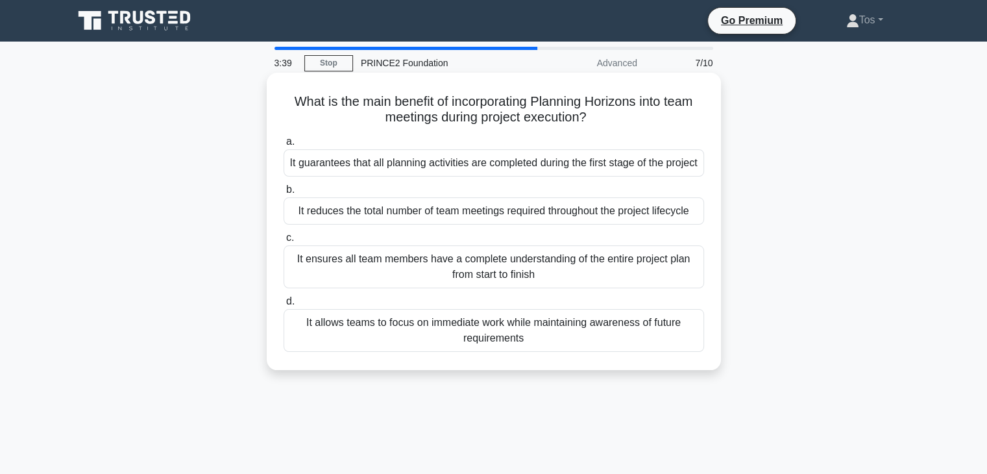
click at [383, 344] on div "It allows teams to focus on immediate work while maintaining awareness of futur…" at bounding box center [494, 330] width 421 height 43
click at [284, 306] on input "d. It allows teams to focus on immediate work while maintaining awareness of fu…" at bounding box center [284, 301] width 0 height 8
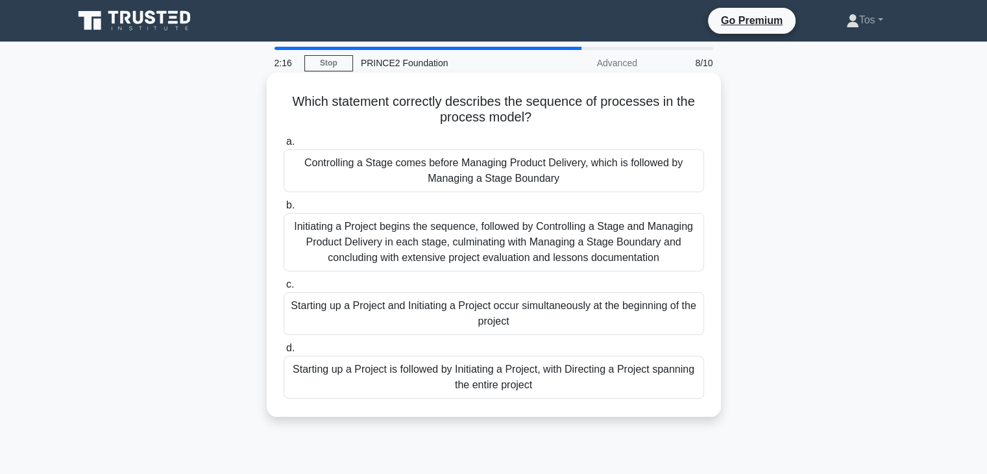
click at [446, 167] on div "Controlling a Stage comes before Managing Product Delivery, which is followed b…" at bounding box center [494, 170] width 421 height 43
click at [284, 146] on input "a. Controlling a Stage comes before Managing Product Delivery, which is followe…" at bounding box center [284, 142] width 0 height 8
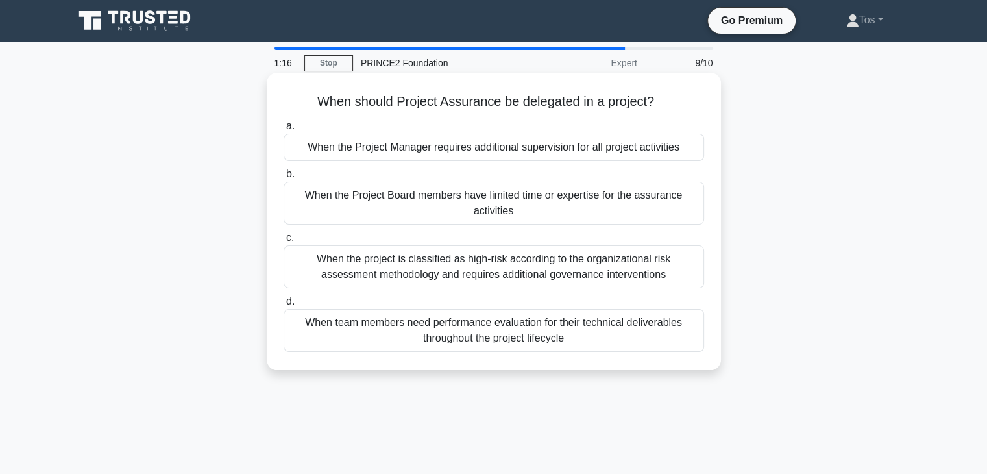
click at [454, 204] on div "When the Project Board members have limited time or expertise for the assurance…" at bounding box center [494, 203] width 421 height 43
click at [284, 178] on input "b. When the Project Board members have limited time or expertise for the assura…" at bounding box center [284, 174] width 0 height 8
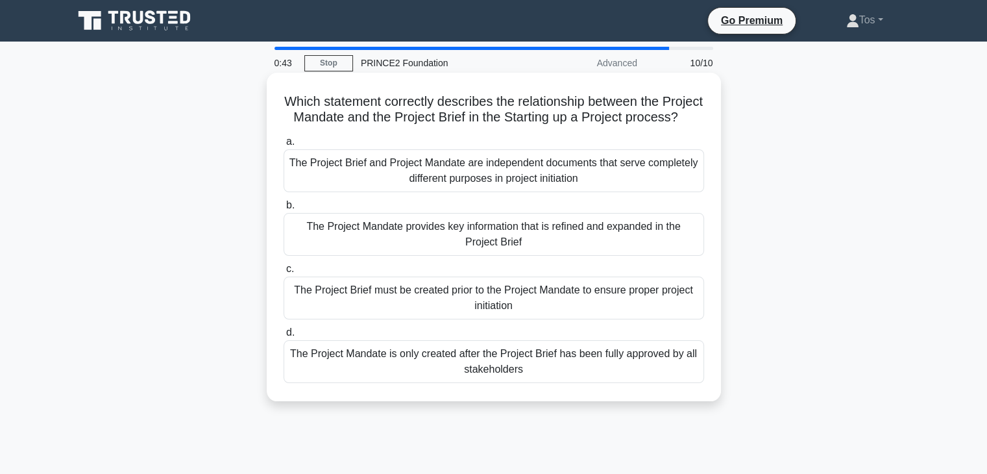
click at [441, 255] on div "The Project Mandate provides key information that is refined and expanded in th…" at bounding box center [494, 234] width 421 height 43
click at [284, 210] on input "b. The Project Mandate provides key information that is refined and expanded in…" at bounding box center [284, 205] width 0 height 8
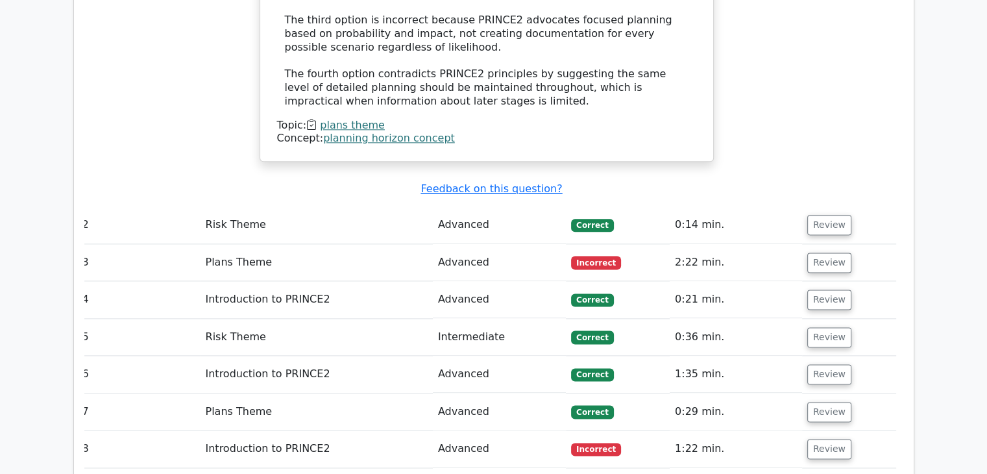
scroll to position [1612, 0]
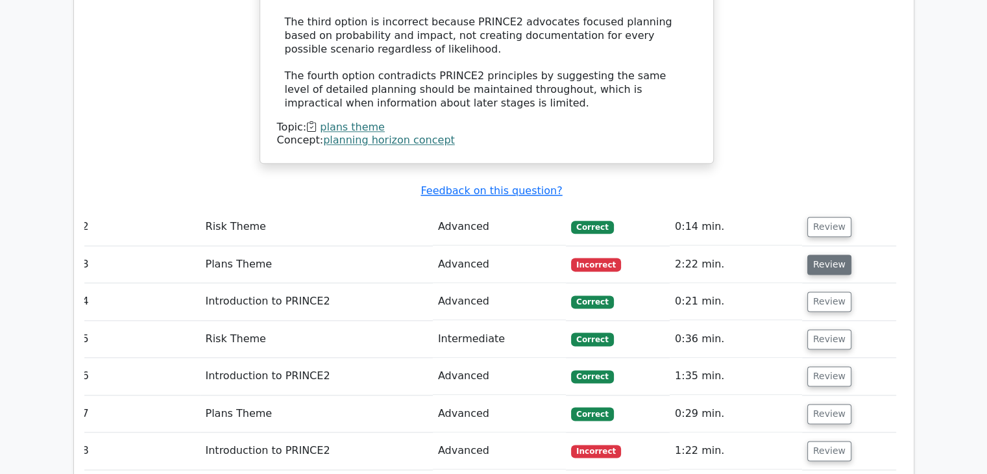
click at [826, 254] on button "Review" at bounding box center [829, 264] width 44 height 20
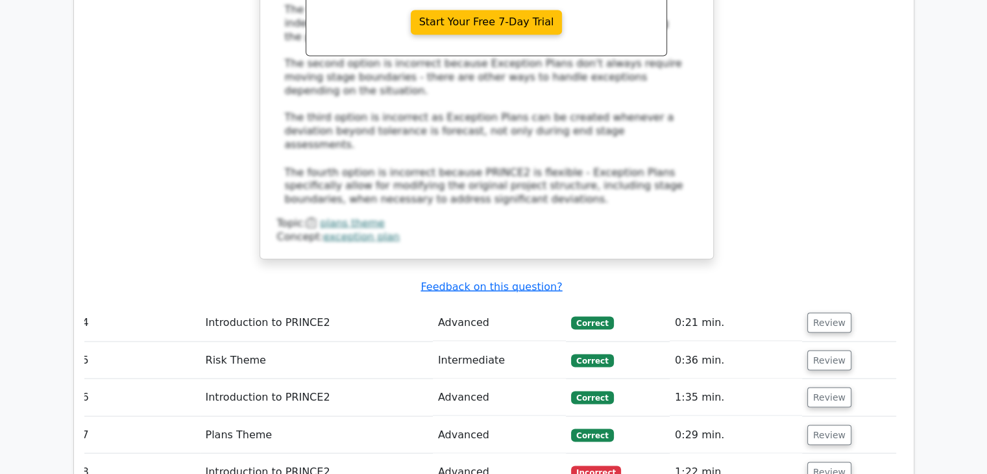
scroll to position [2309, 0]
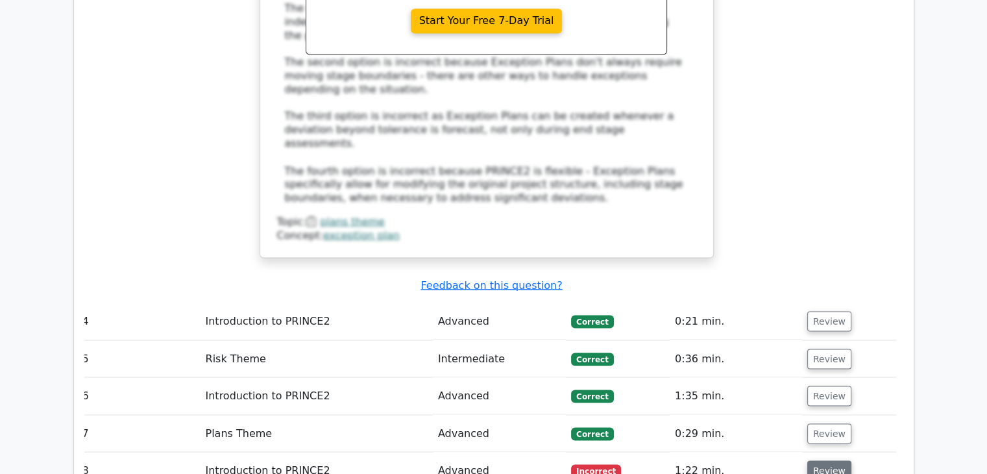
click at [826, 460] on button "Review" at bounding box center [829, 470] width 44 height 20
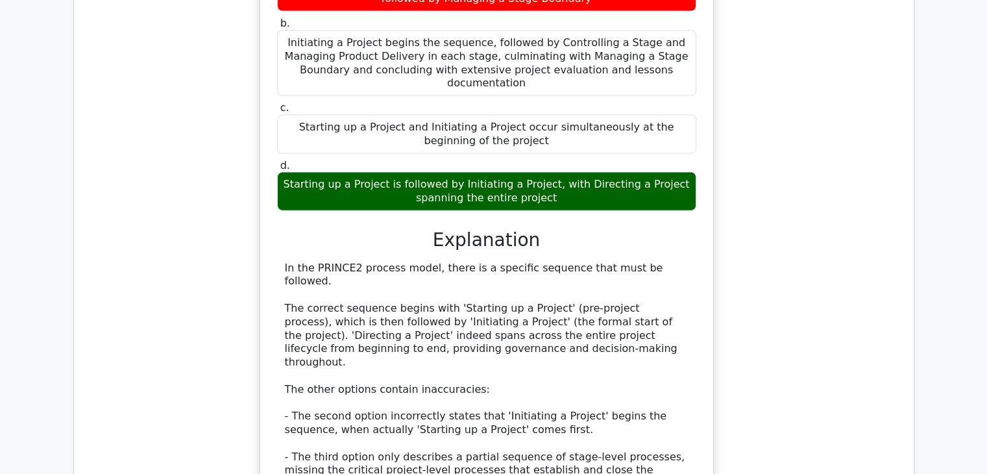
scroll to position [2904, 0]
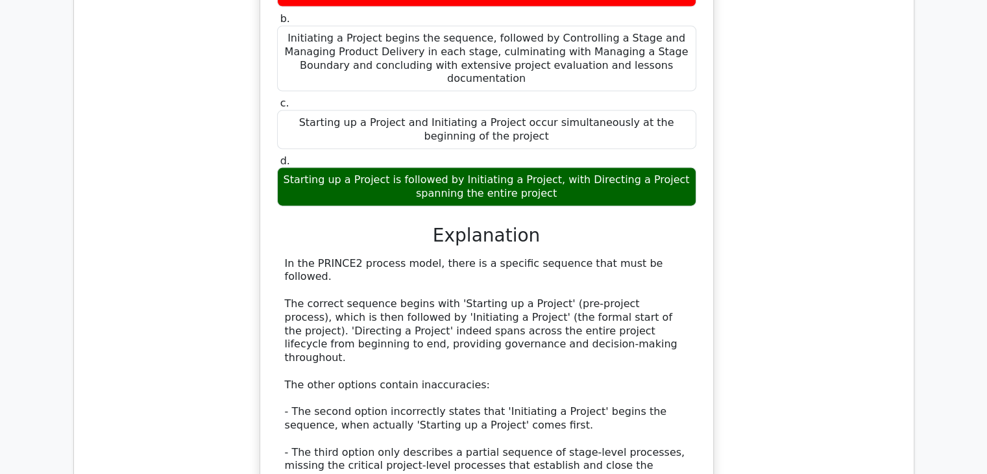
click at [835, 413] on div "Which statement correctly describes the sequence of processes in the process mo…" at bounding box center [486, 252] width 819 height 715
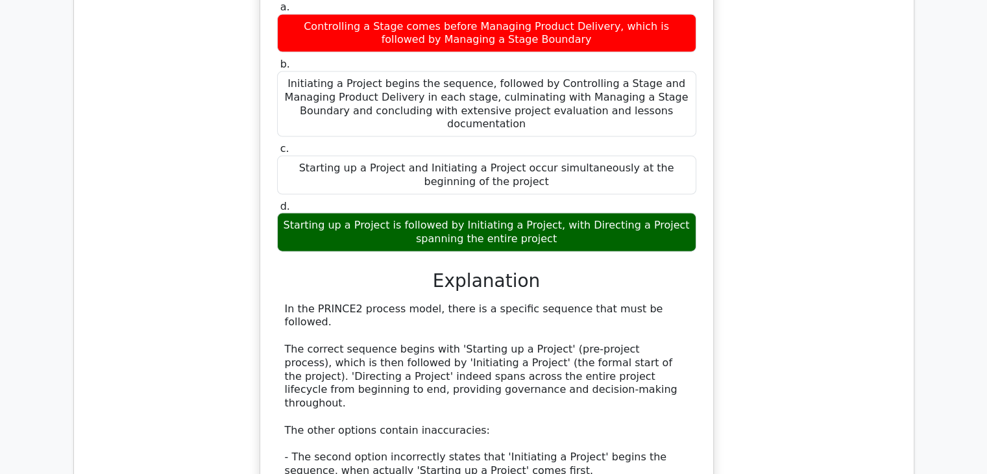
scroll to position [2854, 0]
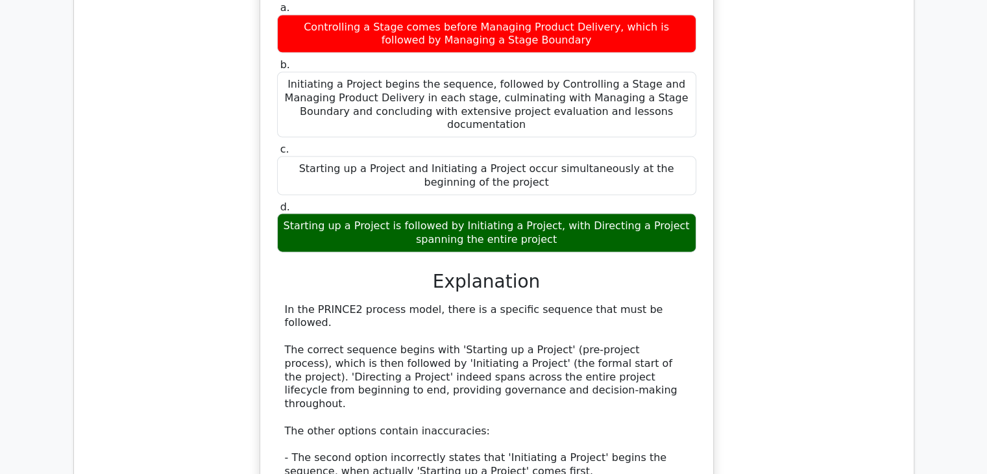
drag, startPoint x: 554, startPoint y: 107, endPoint x: 299, endPoint y: 88, distance: 255.8
click at [299, 214] on div "Starting up a Project is followed by Initiating a Project, with Directing a Pro…" at bounding box center [486, 233] width 419 height 39
copy div "Starting up a Project is followed by Initiating a Project, with Directing a Pro…"
click at [387, 303] on div "In the PRINCE2 process model, there is a specific sequence that must be followe…" at bounding box center [487, 445] width 404 height 284
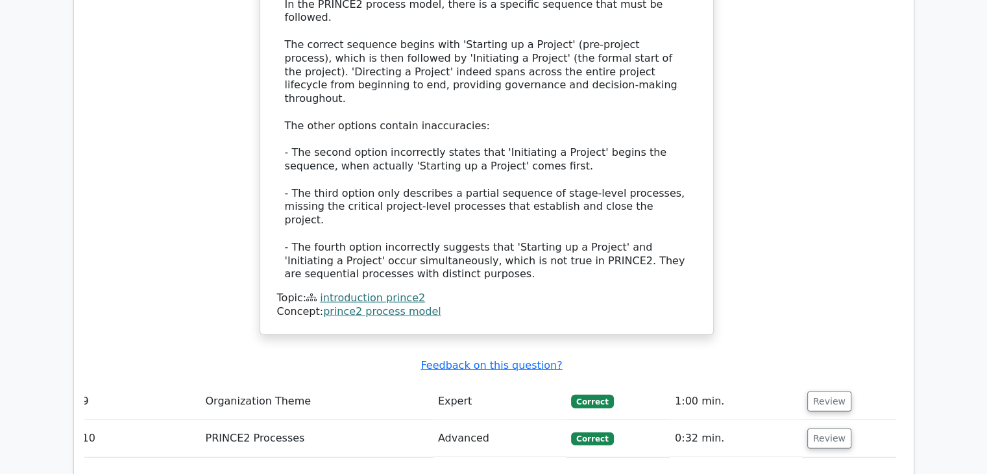
scroll to position [3154, 0]
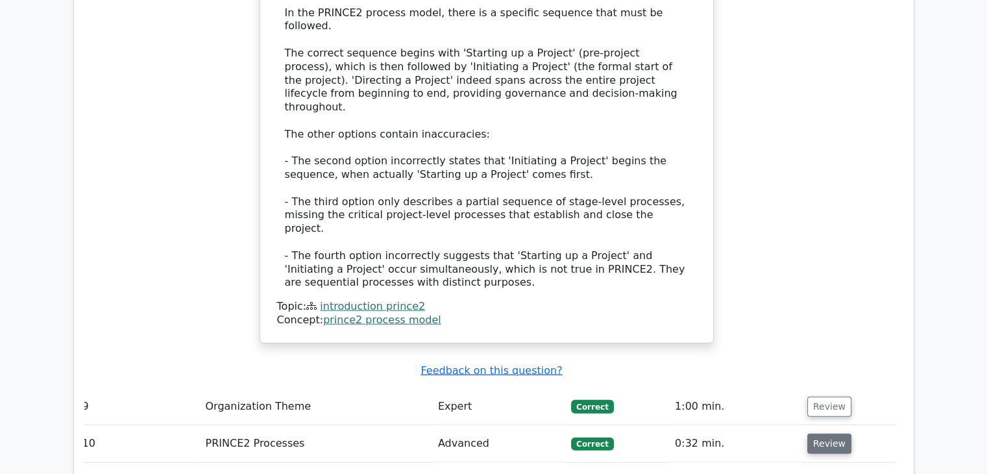
click at [821, 434] on button "Review" at bounding box center [829, 444] width 44 height 20
click at [838, 397] on button "Review" at bounding box center [829, 407] width 44 height 20
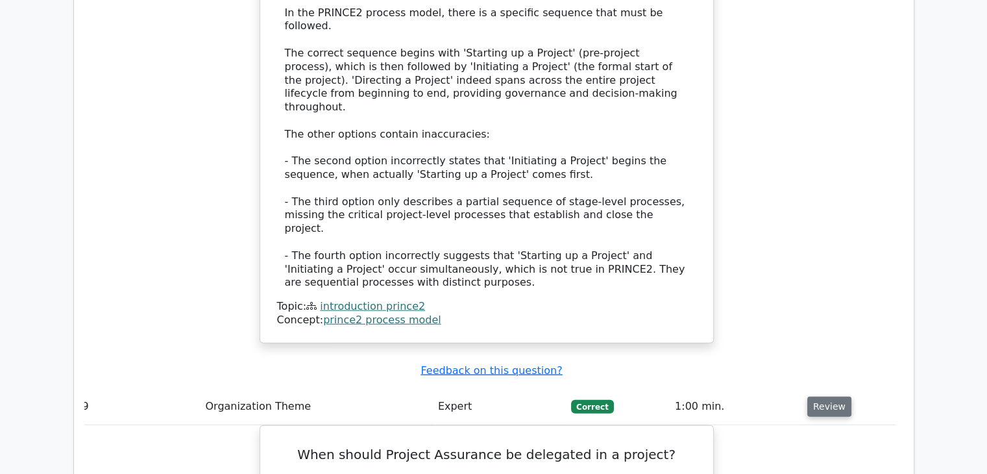
click at [838, 397] on button "Review" at bounding box center [829, 407] width 44 height 20
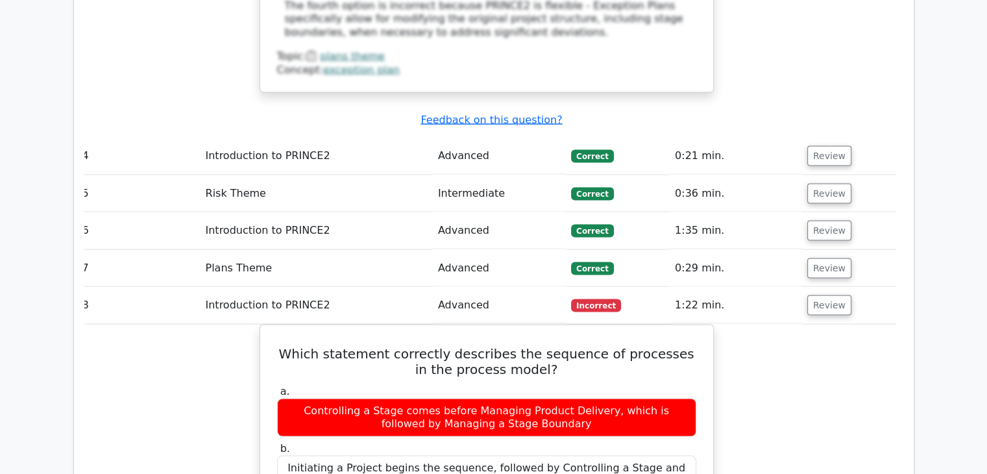
scroll to position [2473, 0]
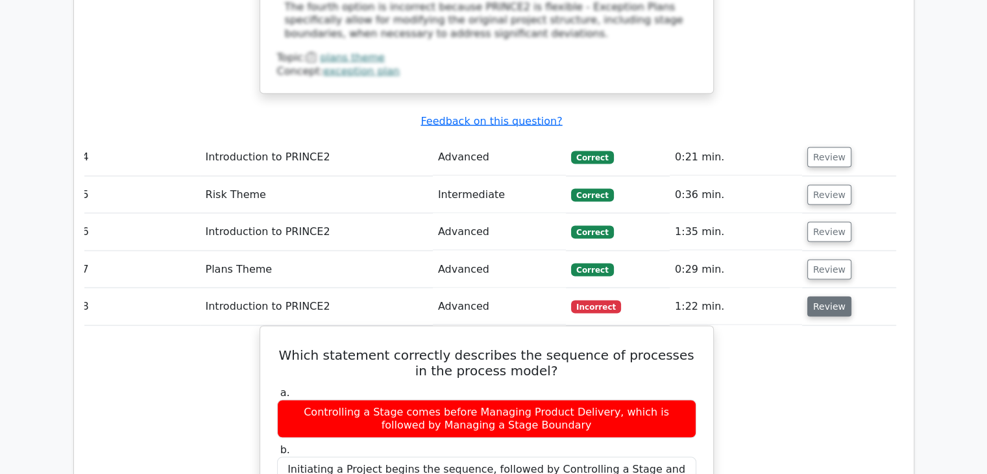
click at [826, 297] on button "Review" at bounding box center [829, 307] width 44 height 20
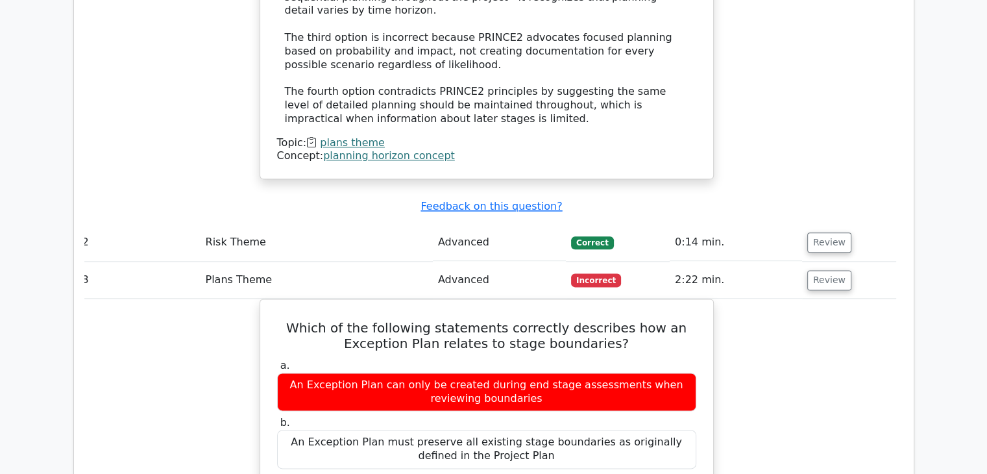
scroll to position [1596, 0]
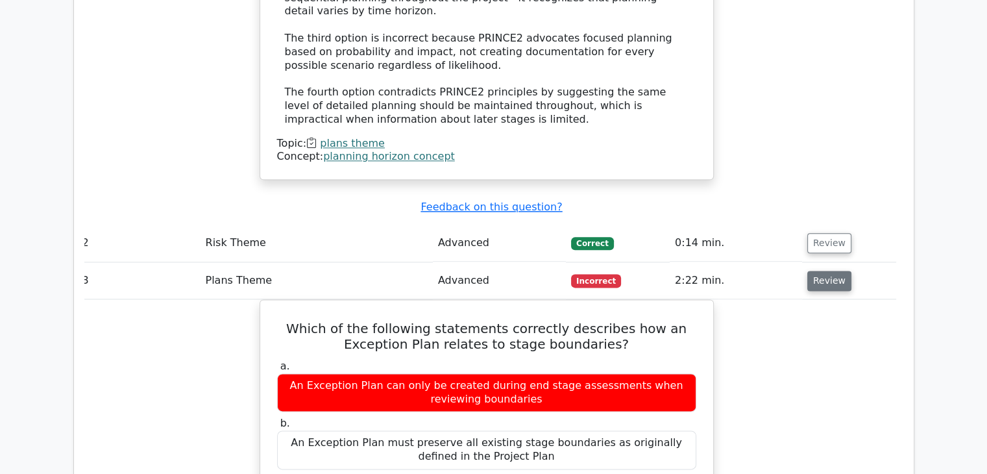
click at [827, 271] on button "Review" at bounding box center [829, 281] width 44 height 20
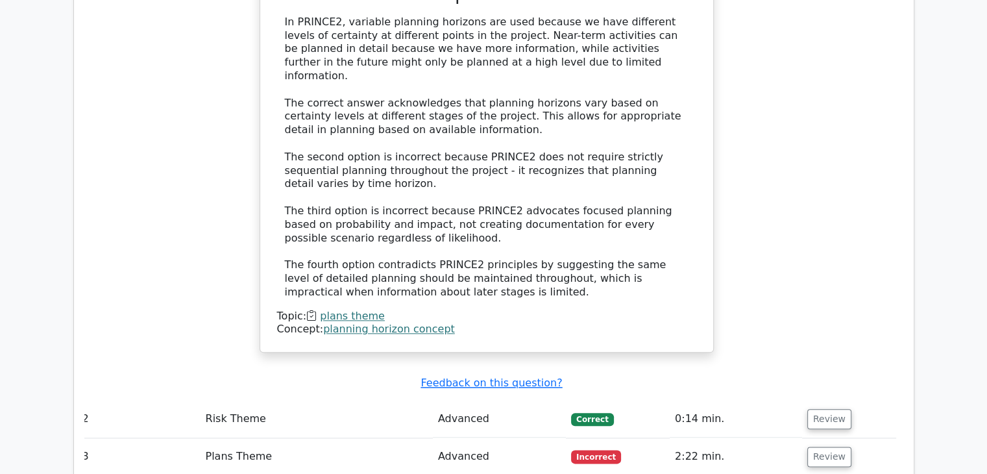
scroll to position [1412, 0]
